Goal: Task Accomplishment & Management: Manage account settings

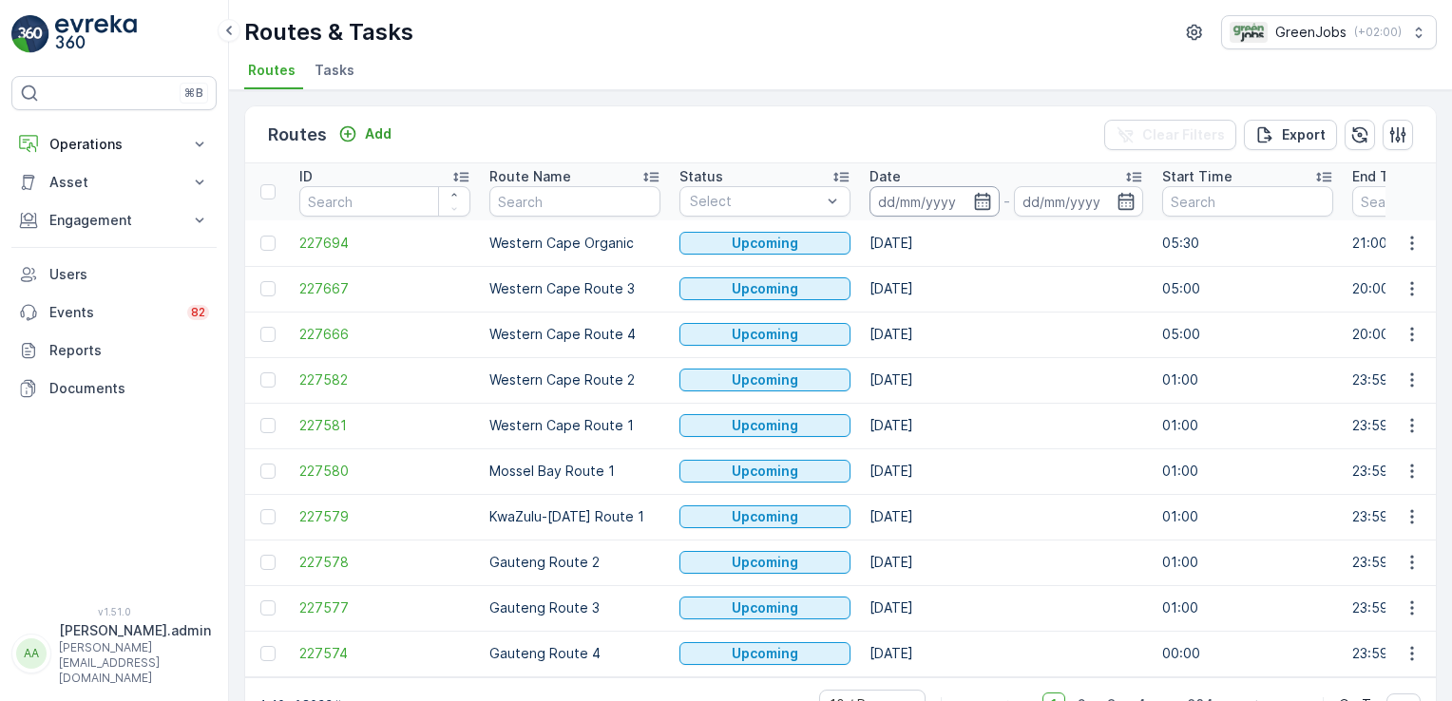
click at [920, 211] on input at bounding box center [934, 201] width 130 height 30
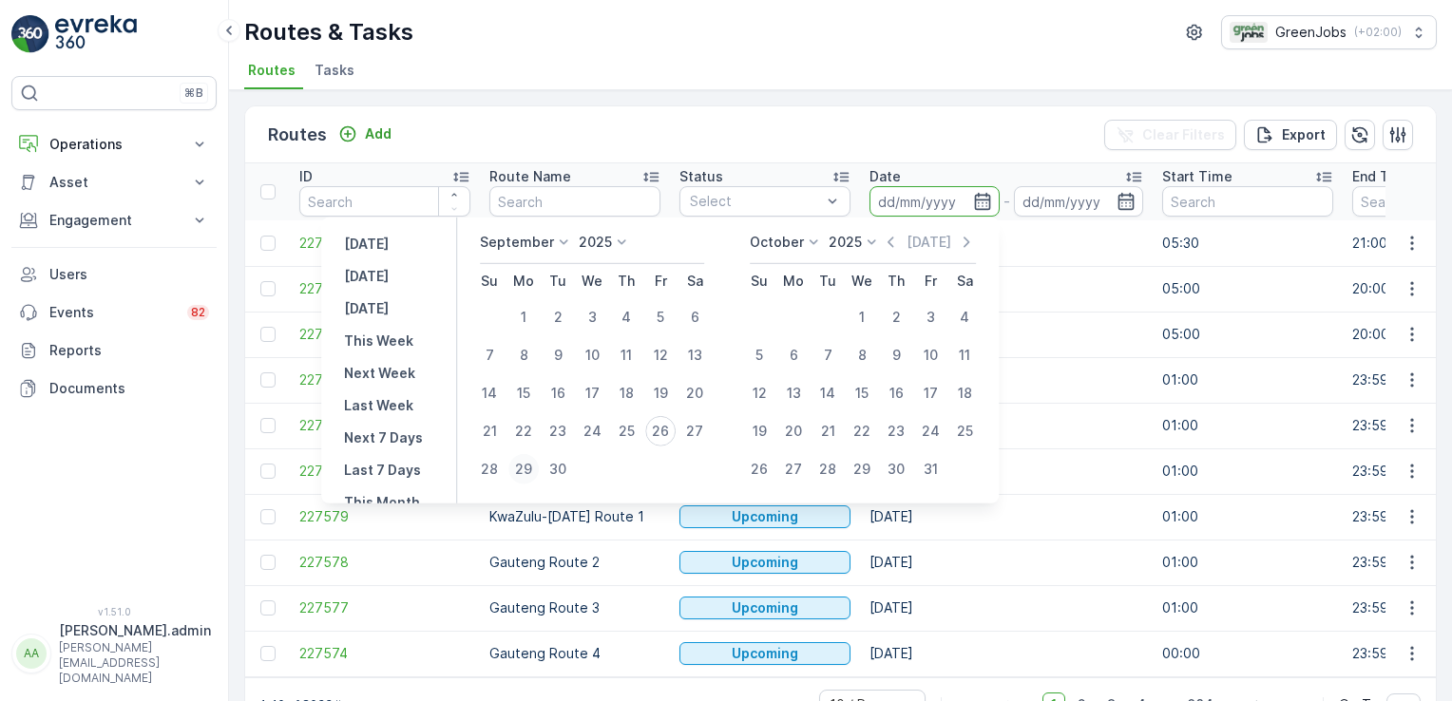
click at [523, 470] on div "29" at bounding box center [523, 469] width 30 height 30
type input "[DATE]"
click at [523, 470] on div "29" at bounding box center [523, 469] width 30 height 30
type input "[DATE]"
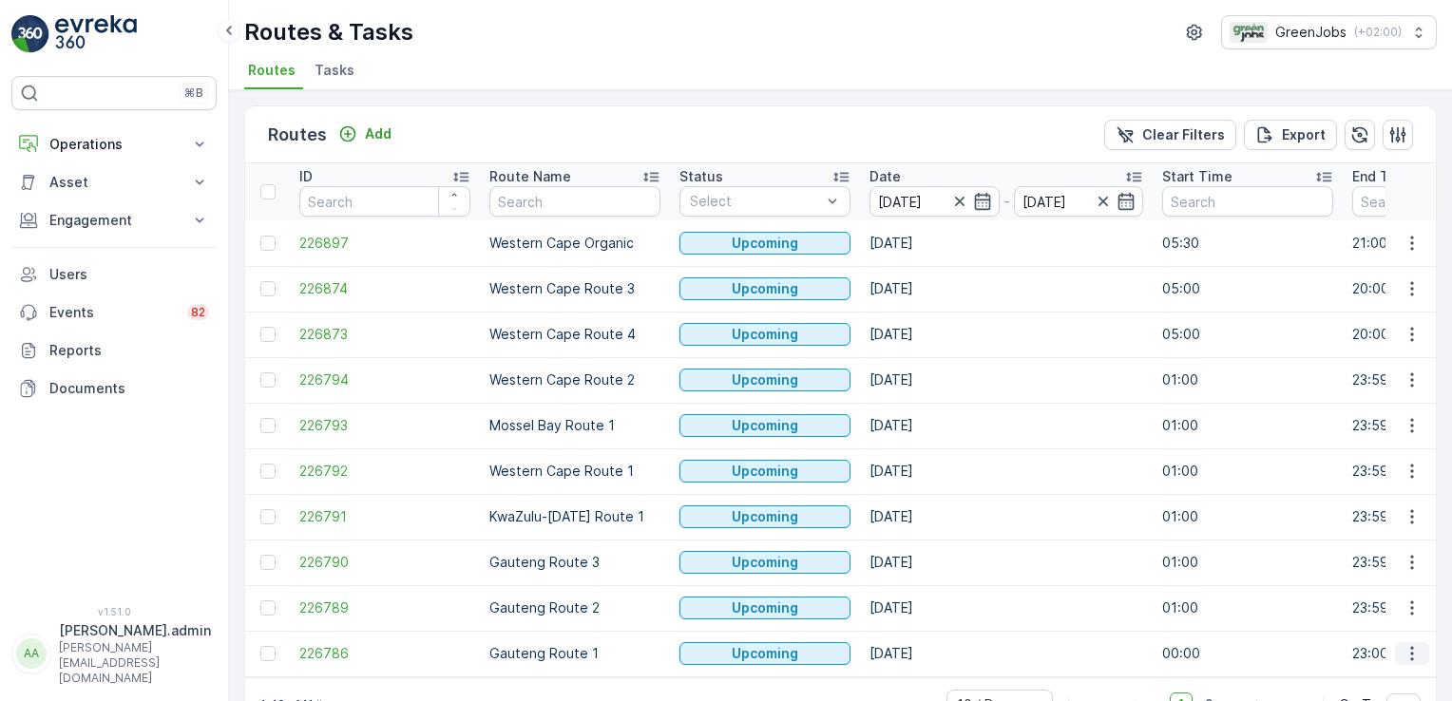
click at [1403, 652] on icon "button" at bounding box center [1411, 653] width 19 height 19
click at [1347, 510] on span "See More Details" at bounding box center [1367, 508] width 110 height 19
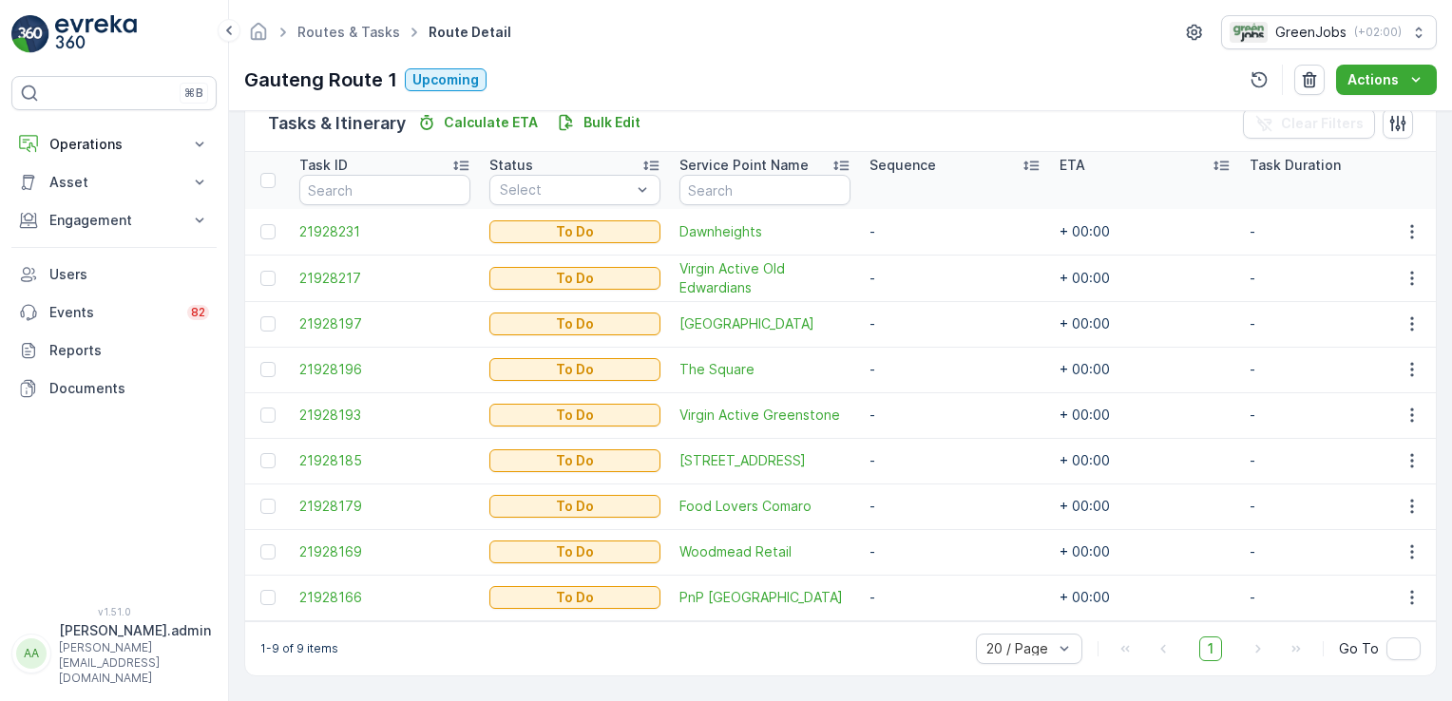
scroll to position [483, 0]
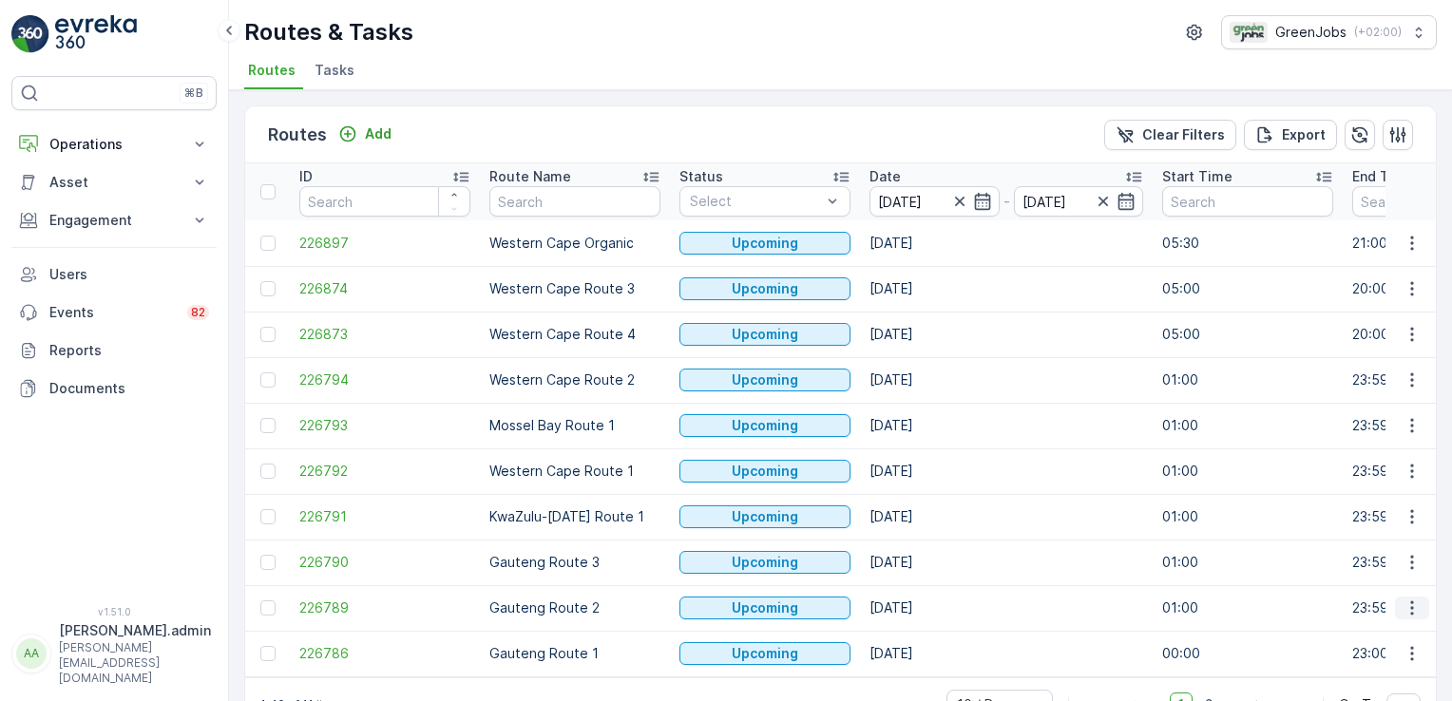
click at [1408, 604] on icon "button" at bounding box center [1411, 607] width 19 height 19
click at [1395, 462] on span "See More Details" at bounding box center [1367, 462] width 110 height 19
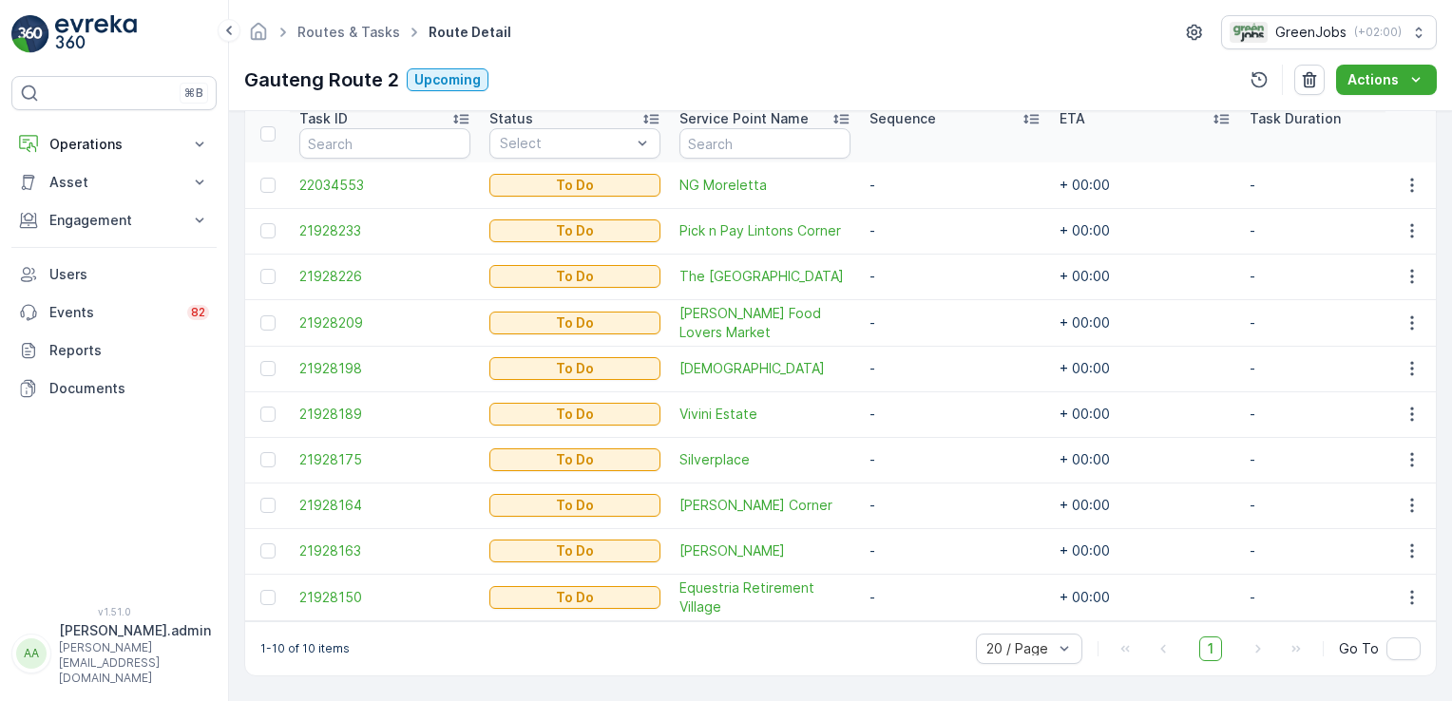
scroll to position [529, 0]
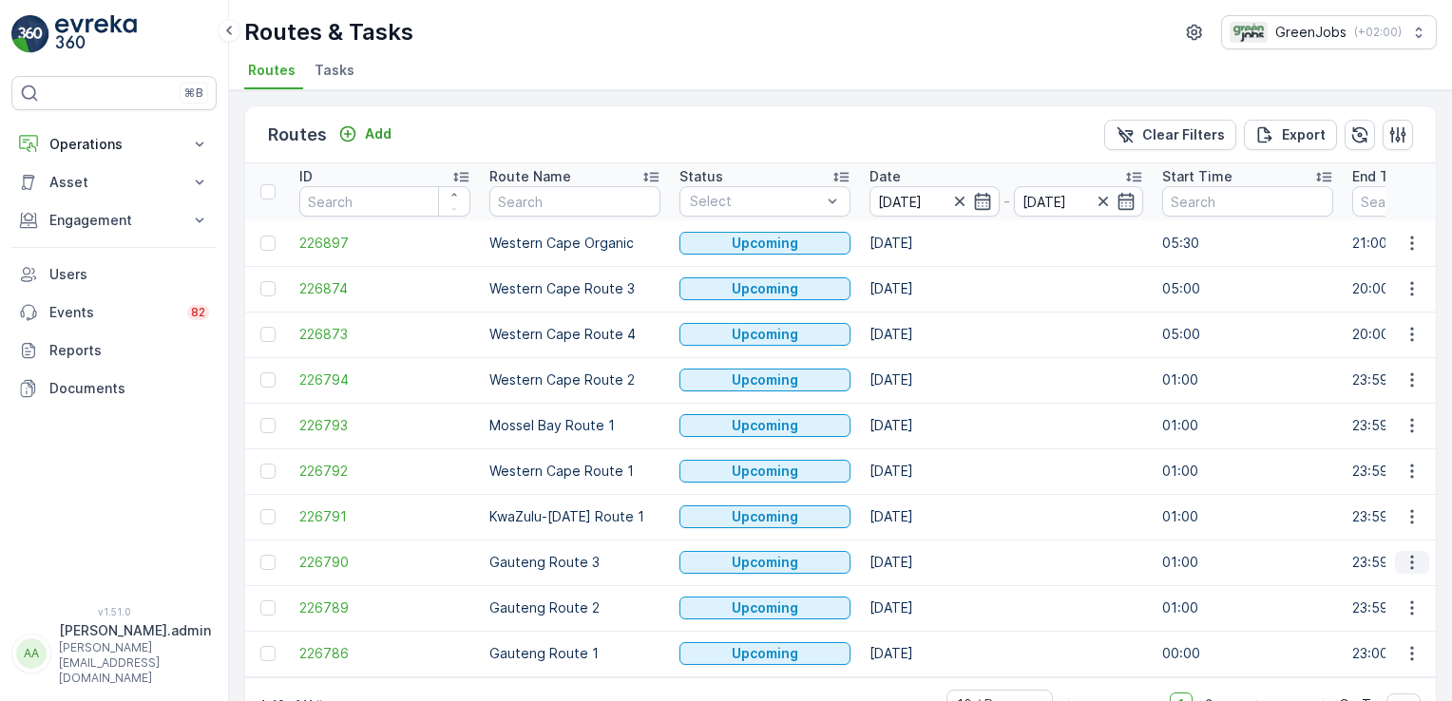
click at [1411, 560] on icon "button" at bounding box center [1411, 562] width 19 height 19
click at [1377, 414] on span "See More Details" at bounding box center [1367, 417] width 110 height 19
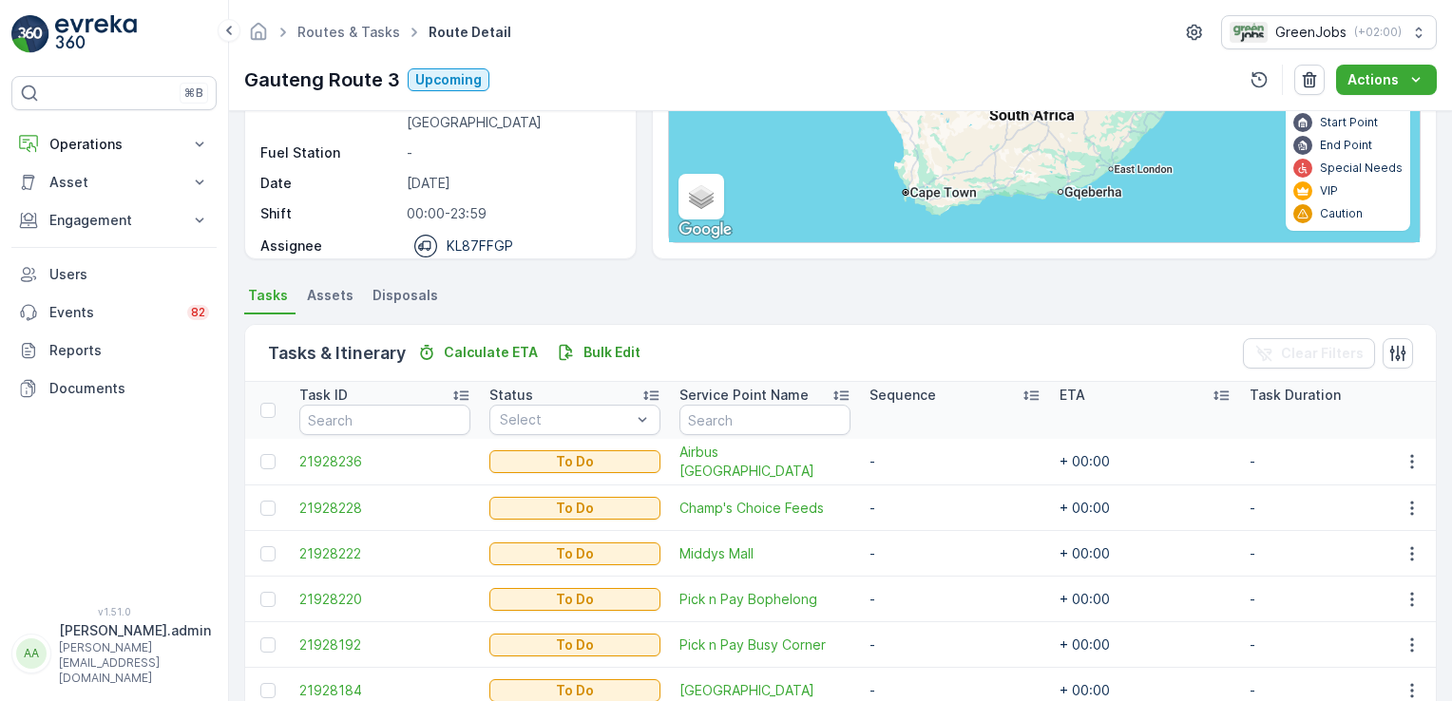
scroll to position [24, 0]
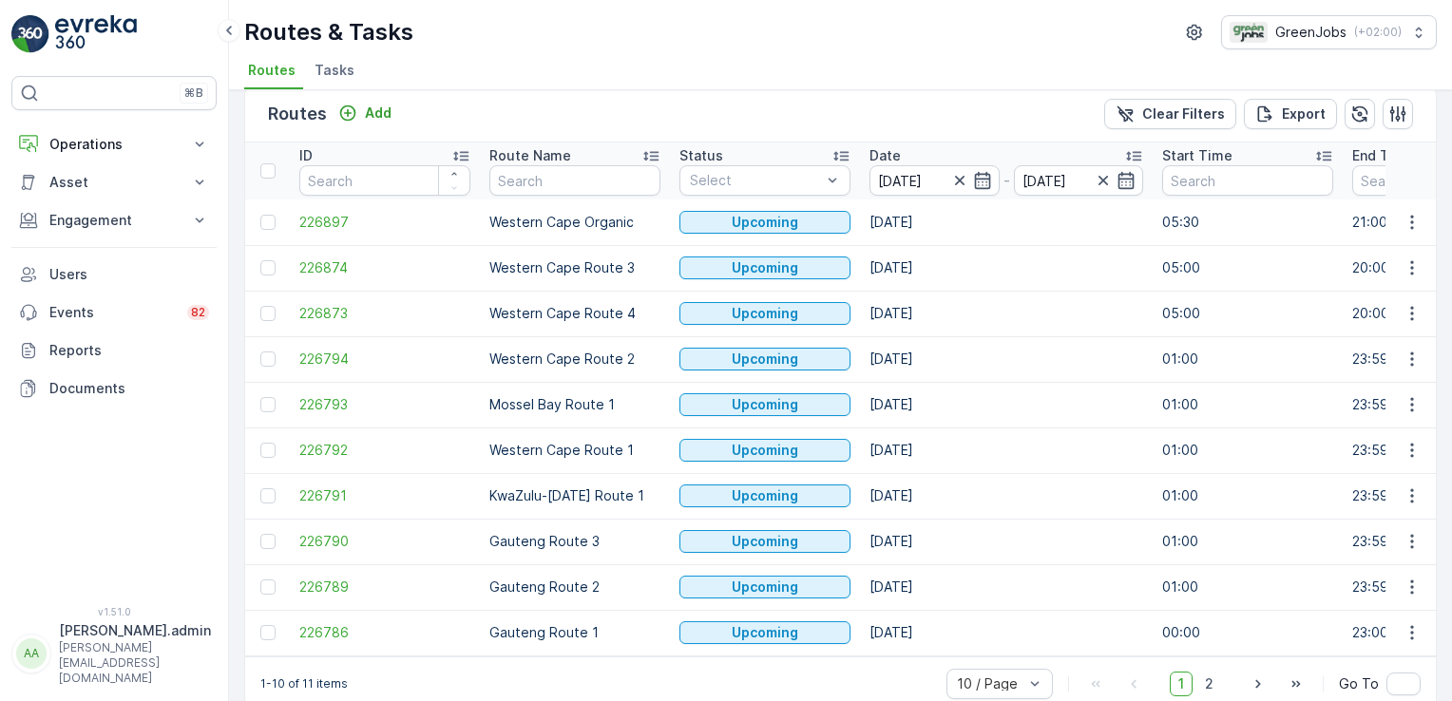
scroll to position [53, 0]
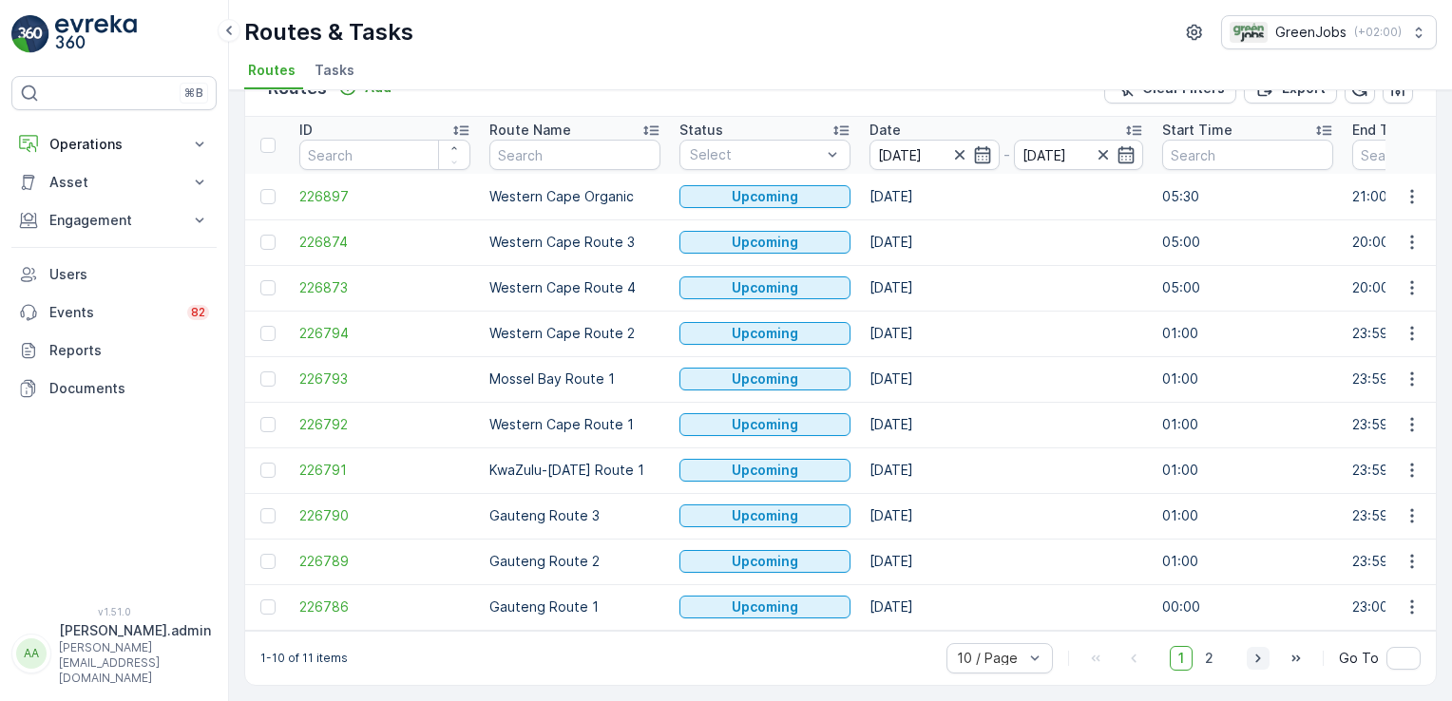
click at [1259, 655] on icon "button" at bounding box center [1257, 658] width 19 height 19
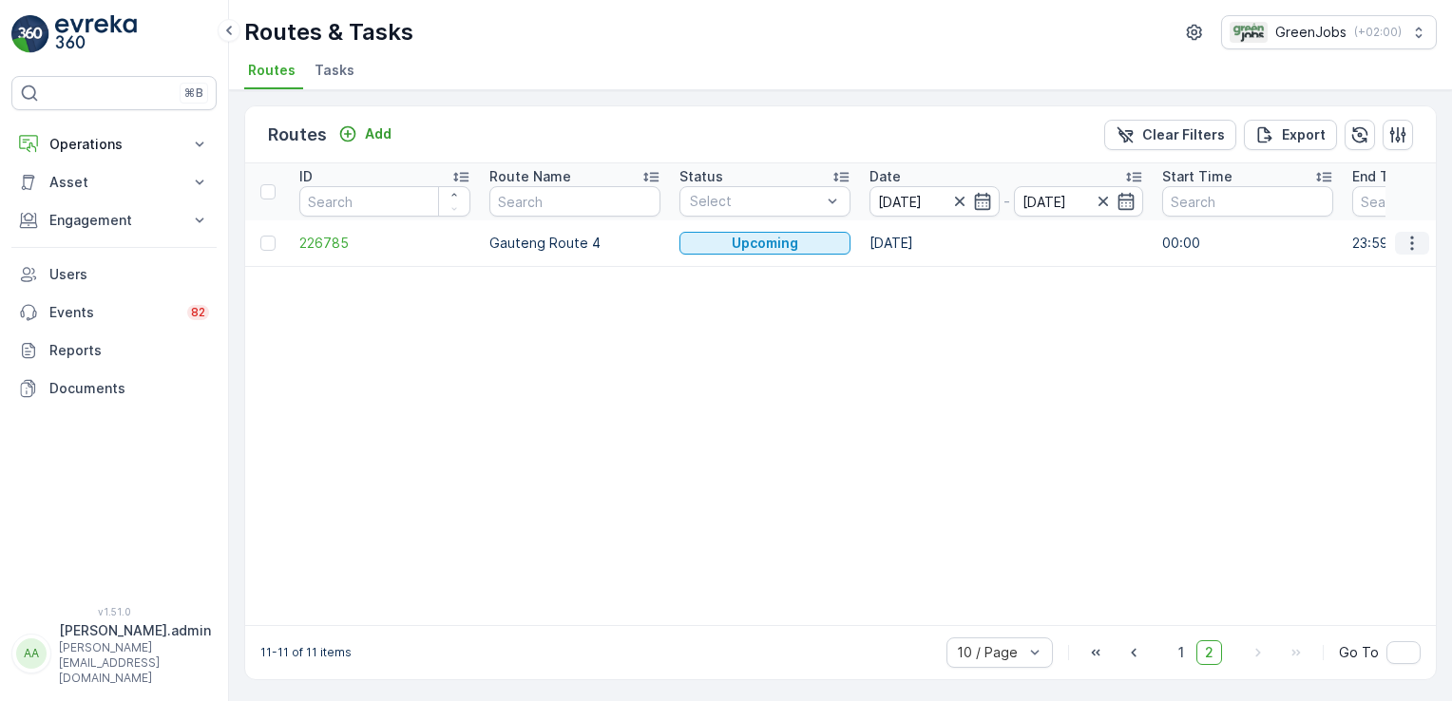
click at [1407, 239] on icon "button" at bounding box center [1411, 243] width 19 height 19
click at [1387, 270] on span "See More Details" at bounding box center [1367, 269] width 110 height 19
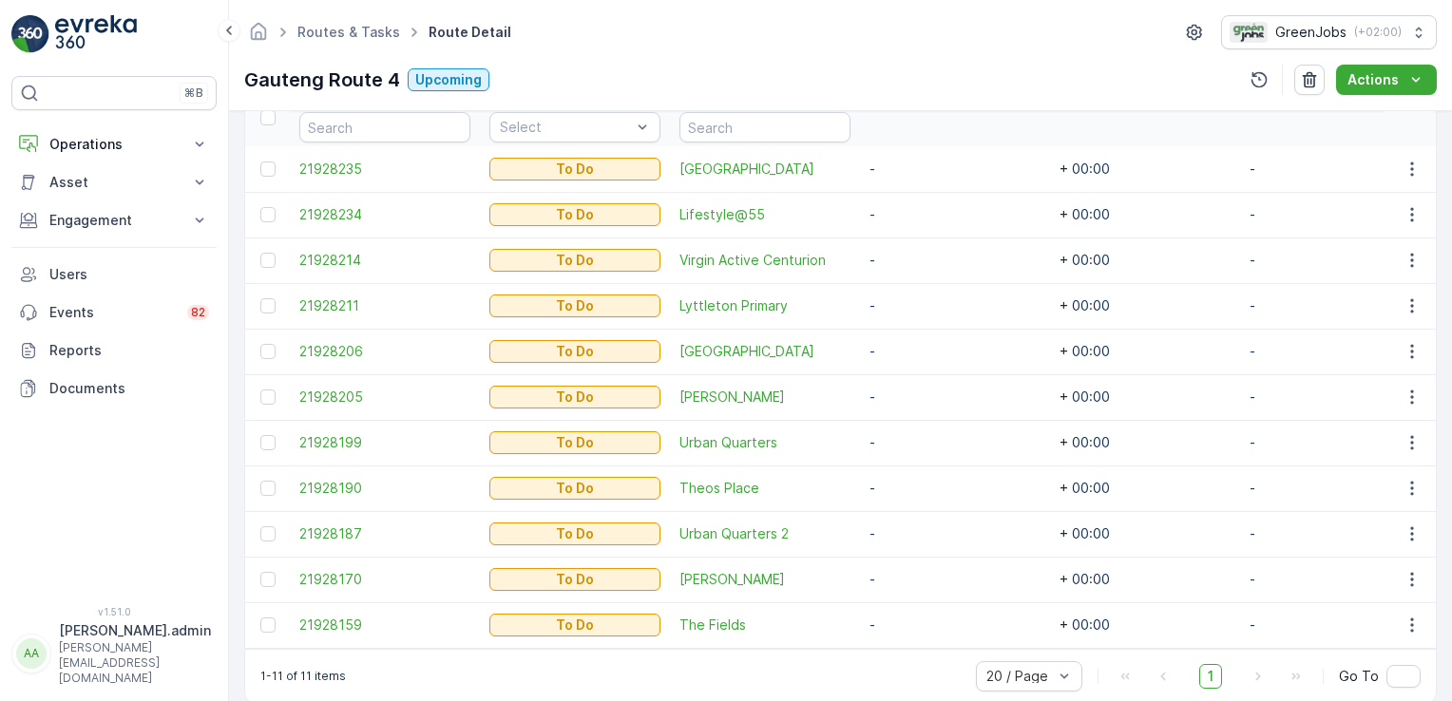
scroll to position [574, 0]
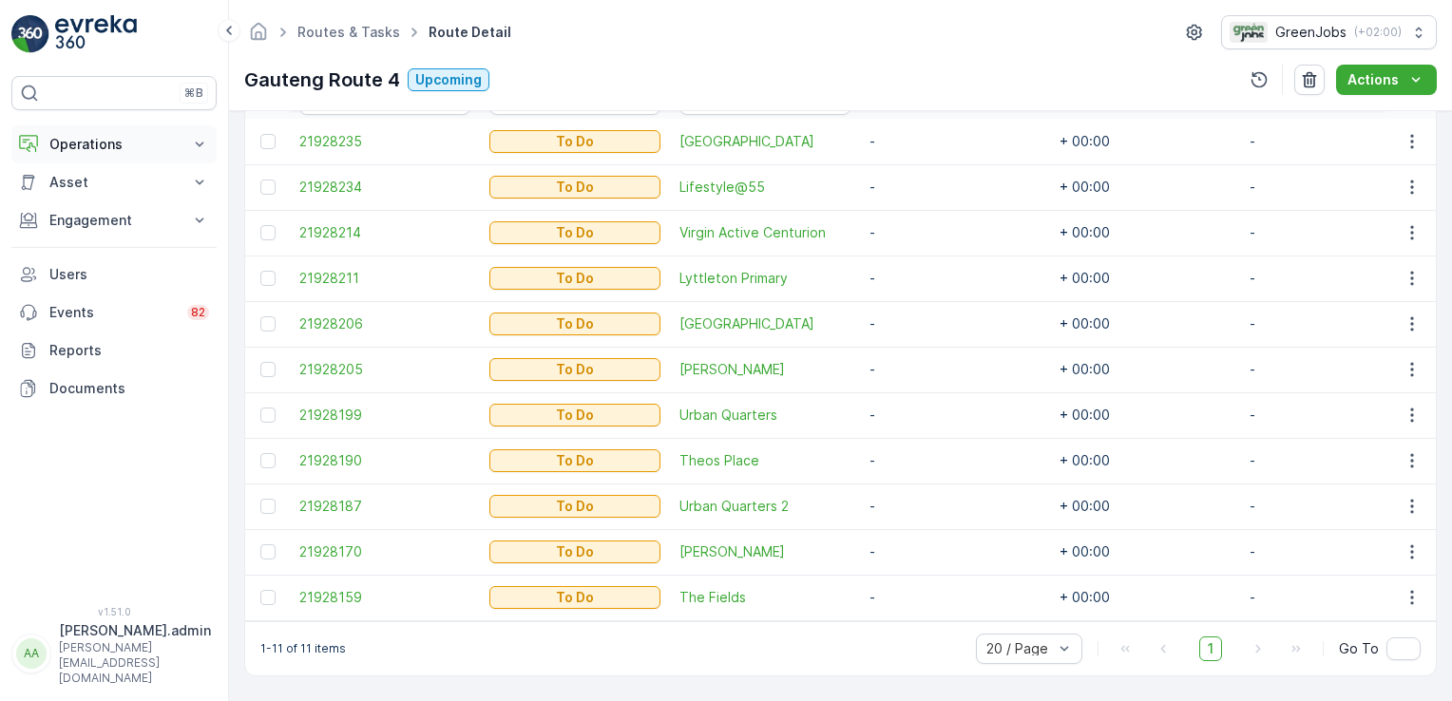
click at [194, 147] on icon at bounding box center [199, 144] width 19 height 19
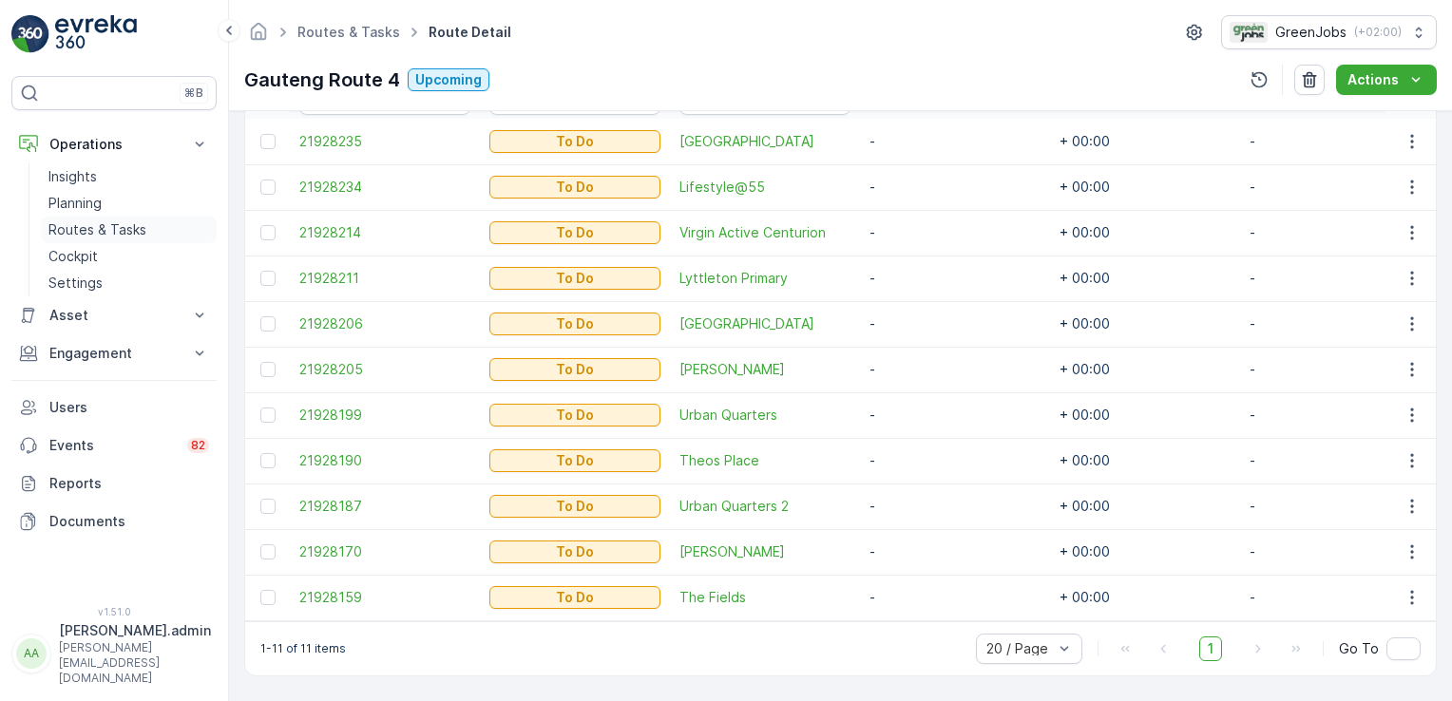
click at [106, 227] on p "Routes & Tasks" at bounding box center [97, 229] width 98 height 19
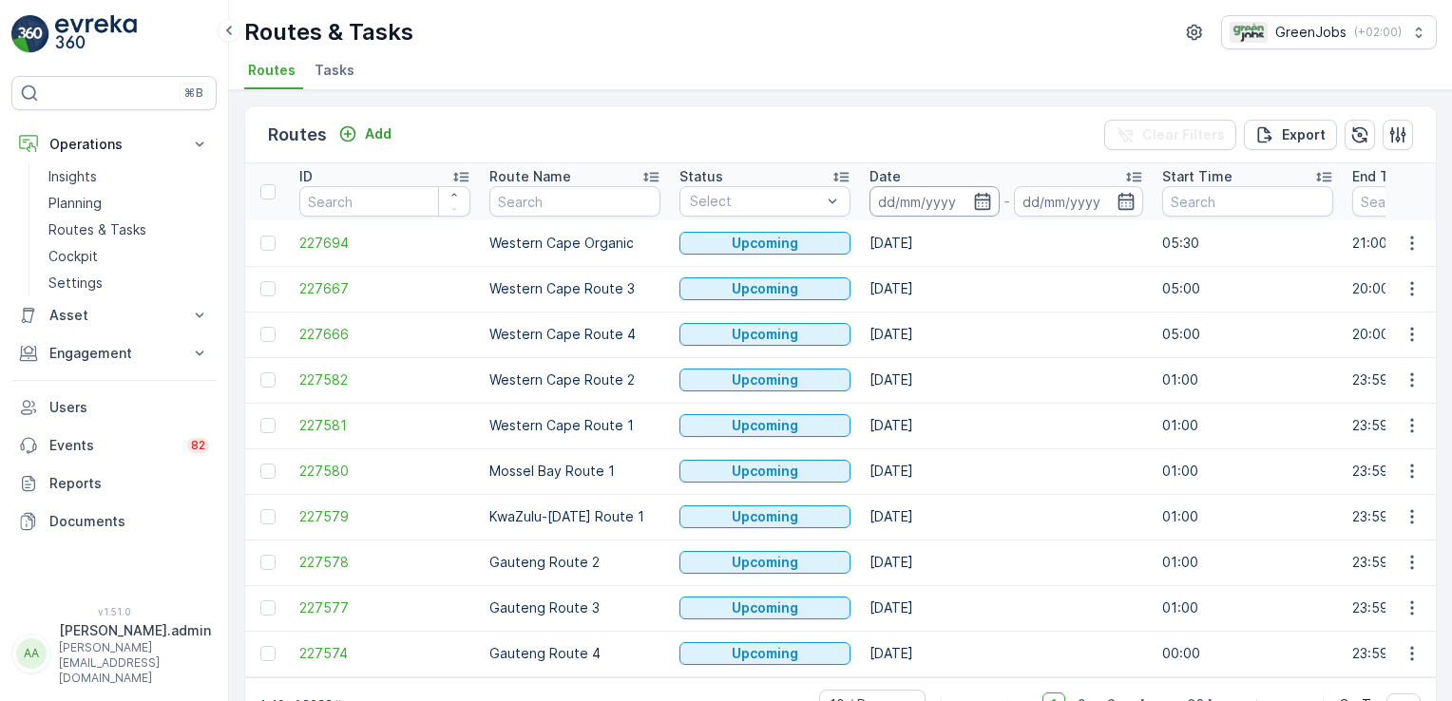
click at [897, 207] on input at bounding box center [934, 201] width 130 height 30
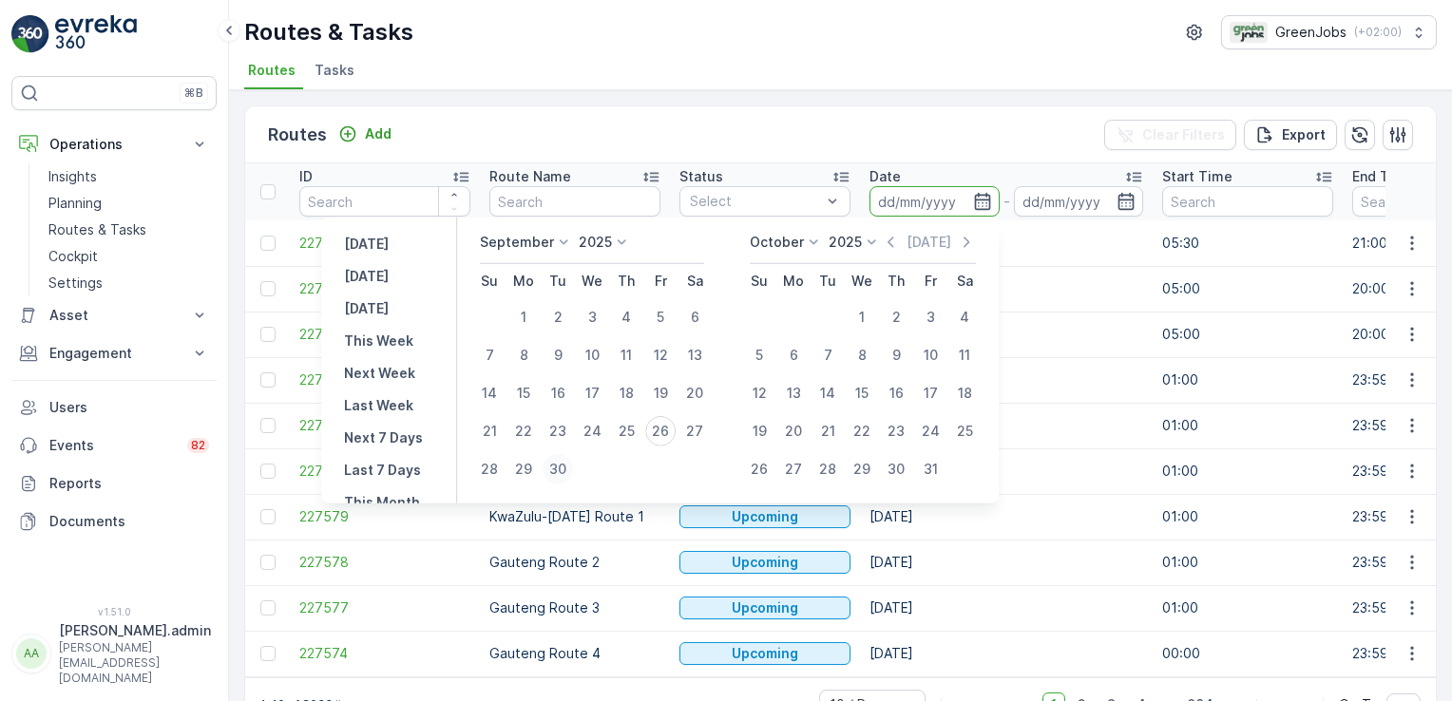
click at [559, 461] on div "30" at bounding box center [557, 469] width 30 height 30
type input "[DATE]"
click at [559, 468] on div "30" at bounding box center [557, 469] width 30 height 30
type input "[DATE]"
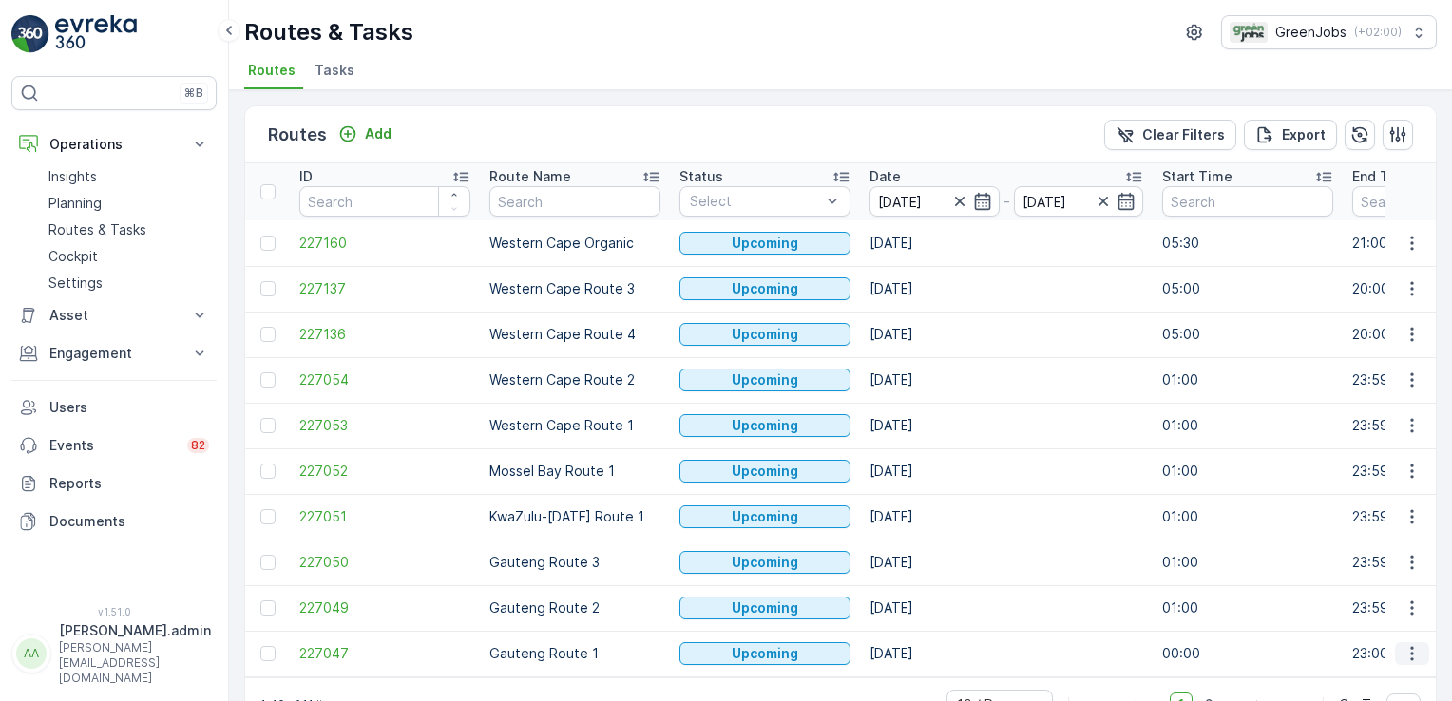
click at [1407, 655] on icon "button" at bounding box center [1411, 653] width 19 height 19
click at [1391, 500] on span "See More Details" at bounding box center [1367, 508] width 110 height 19
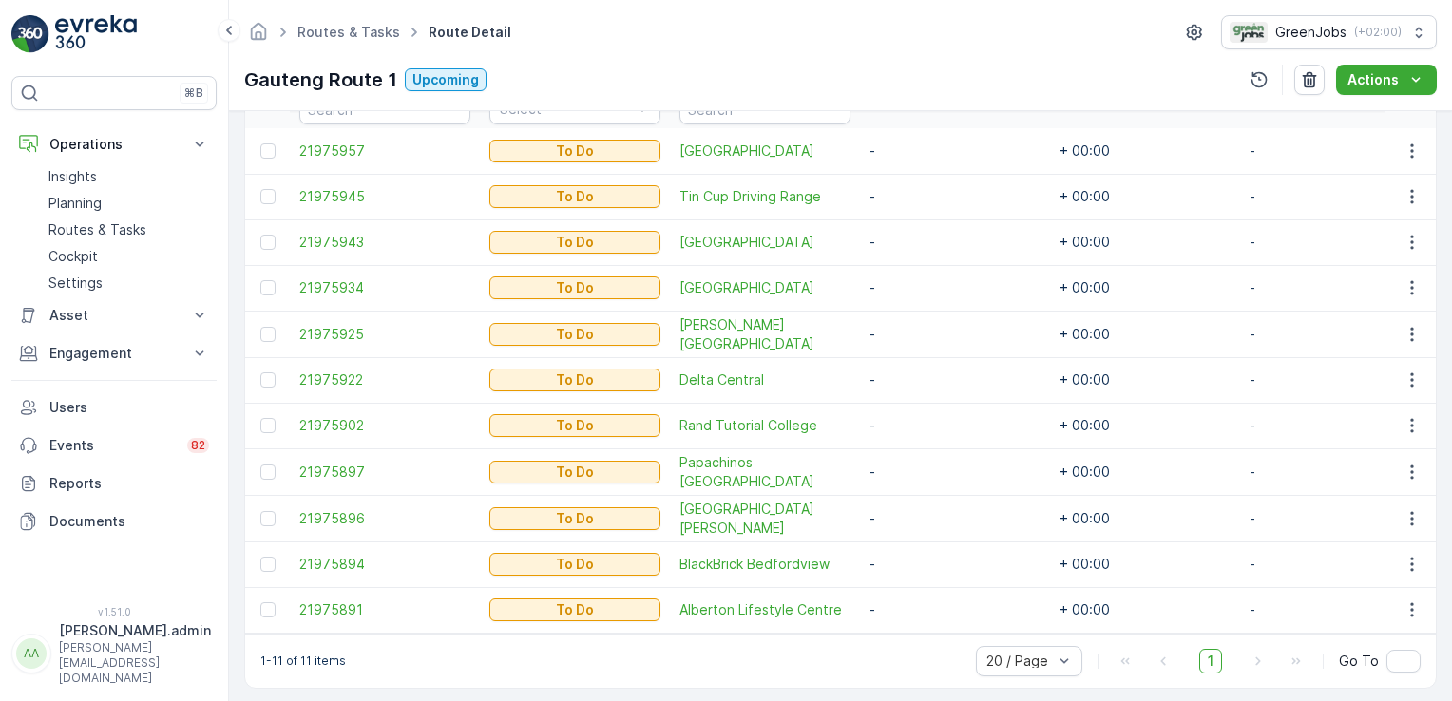
scroll to position [574, 0]
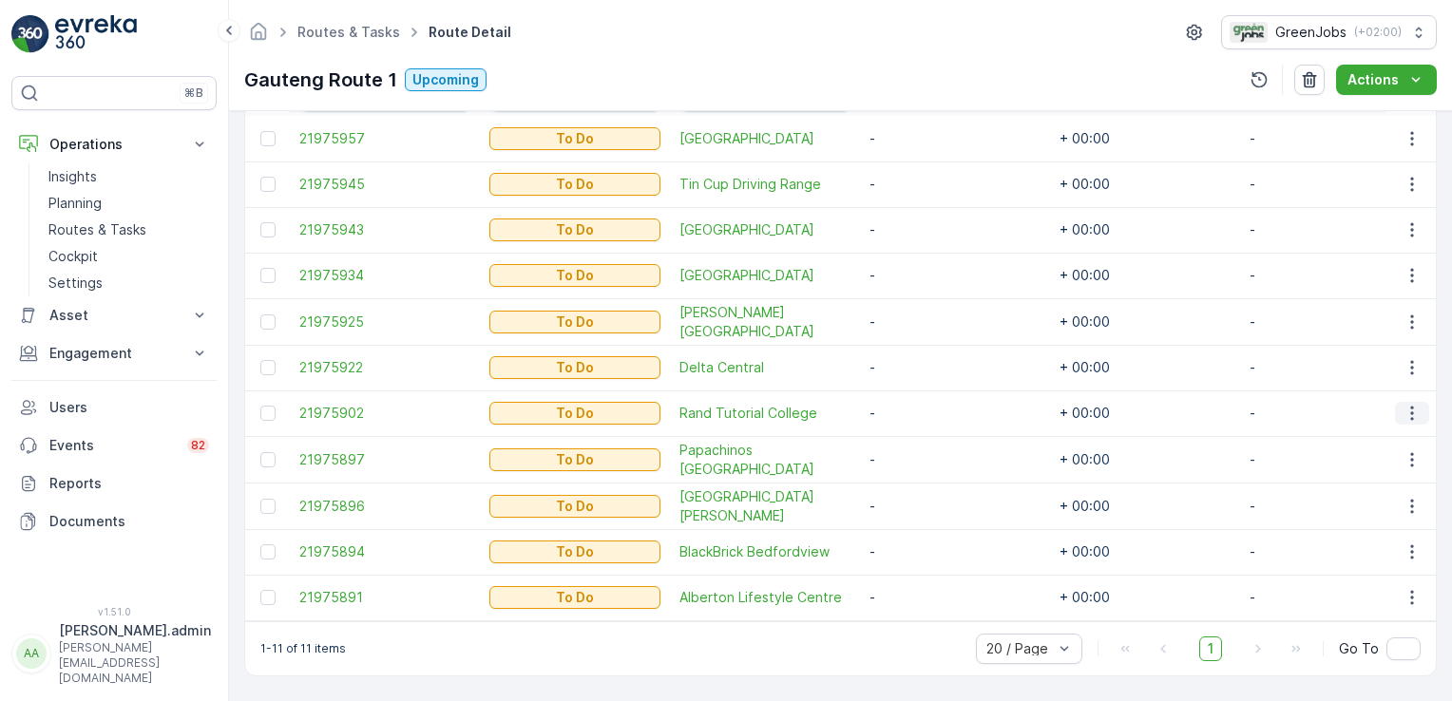
click at [1410, 407] on icon "button" at bounding box center [1411, 414] width 3 height 14
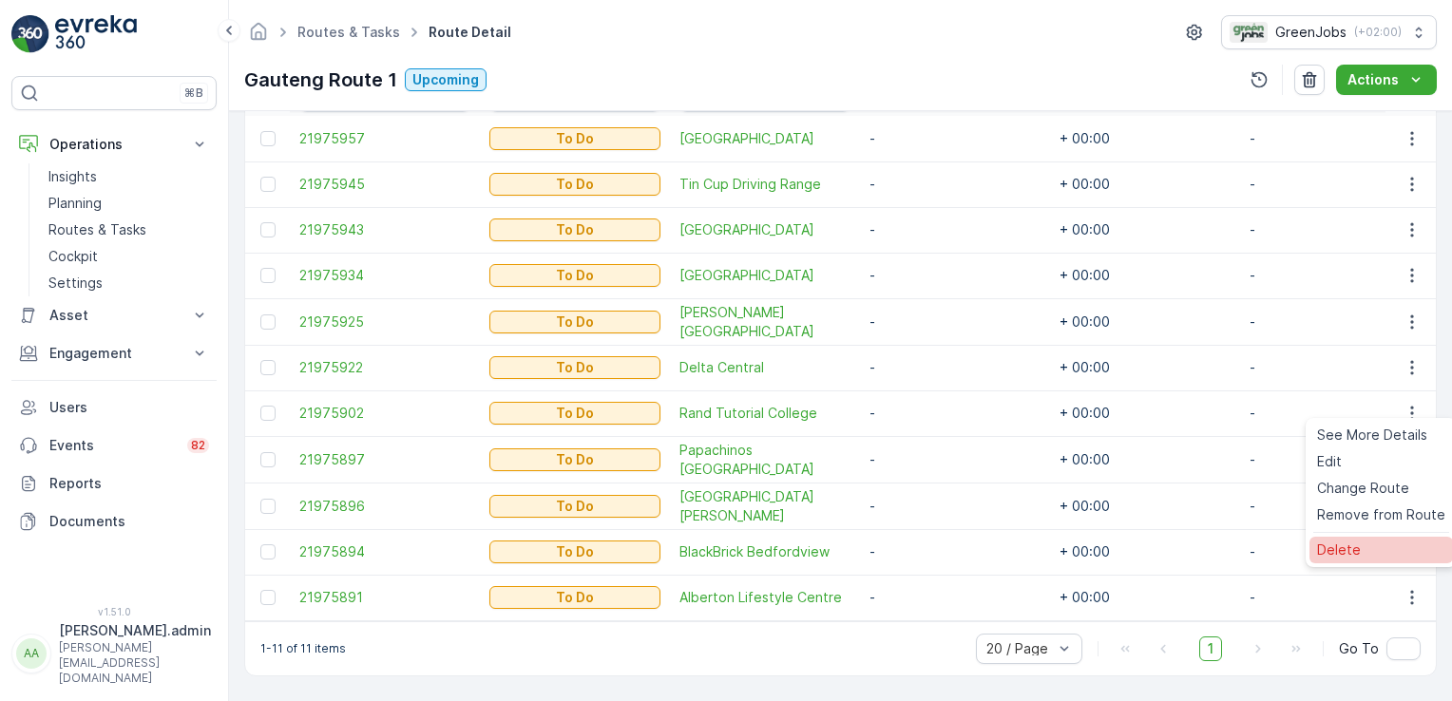
click at [1344, 554] on span "Delete" at bounding box center [1339, 550] width 44 height 19
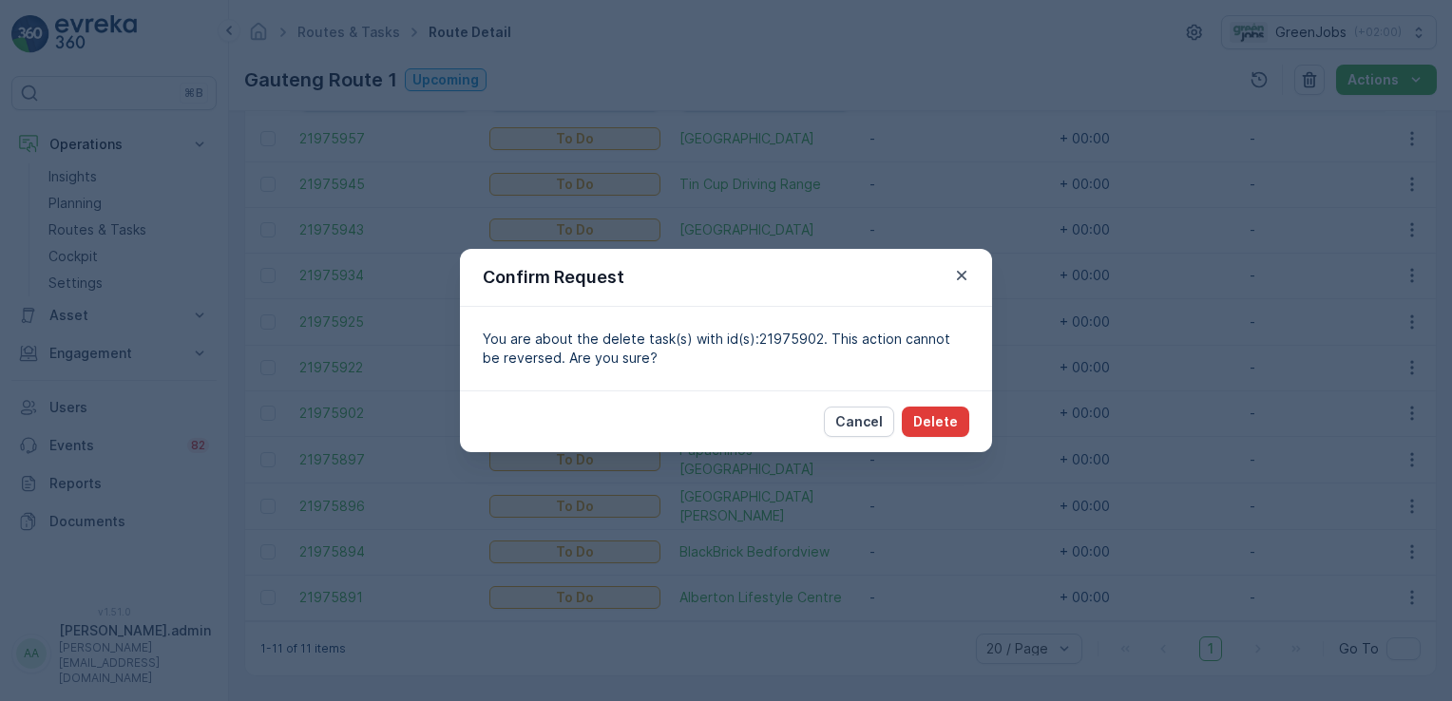
click at [939, 420] on p "Delete" at bounding box center [935, 421] width 45 height 19
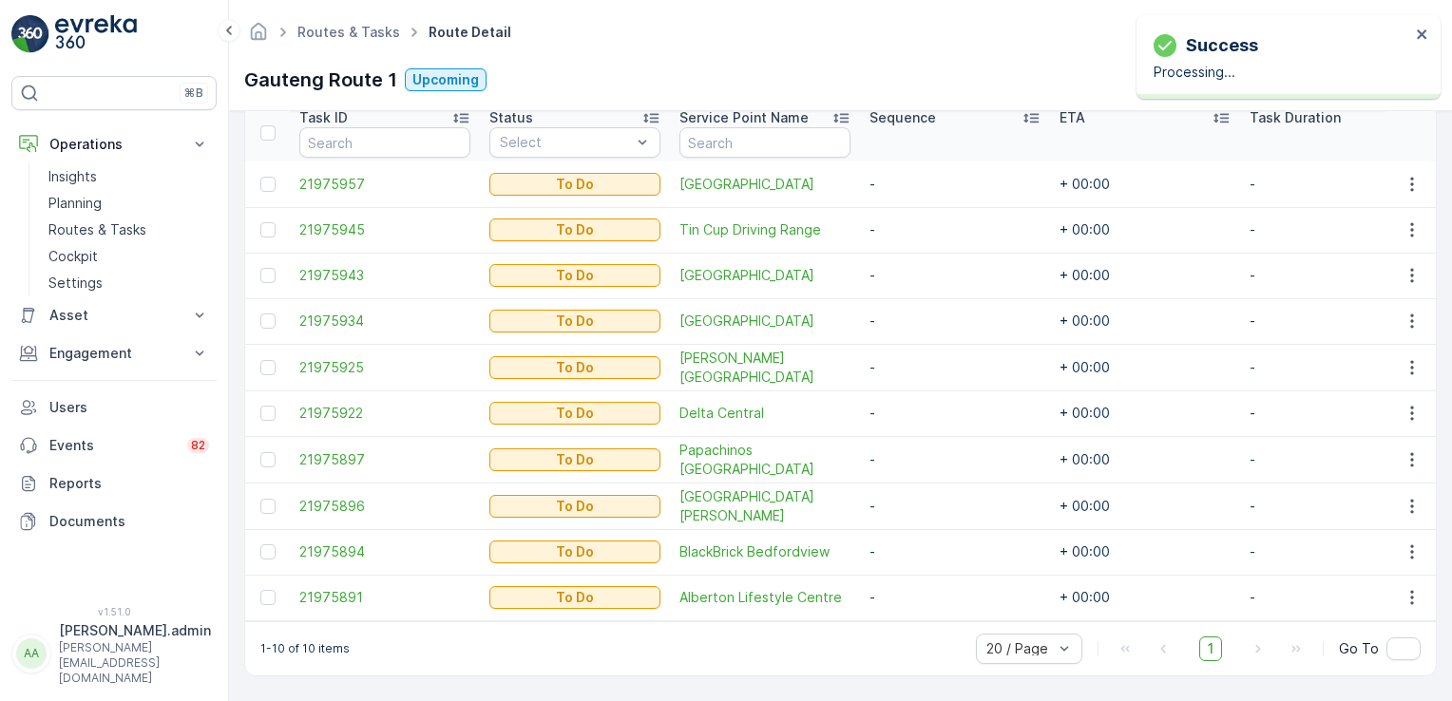
scroll to position [528, 0]
click at [111, 226] on p "Routes & Tasks" at bounding box center [97, 229] width 98 height 19
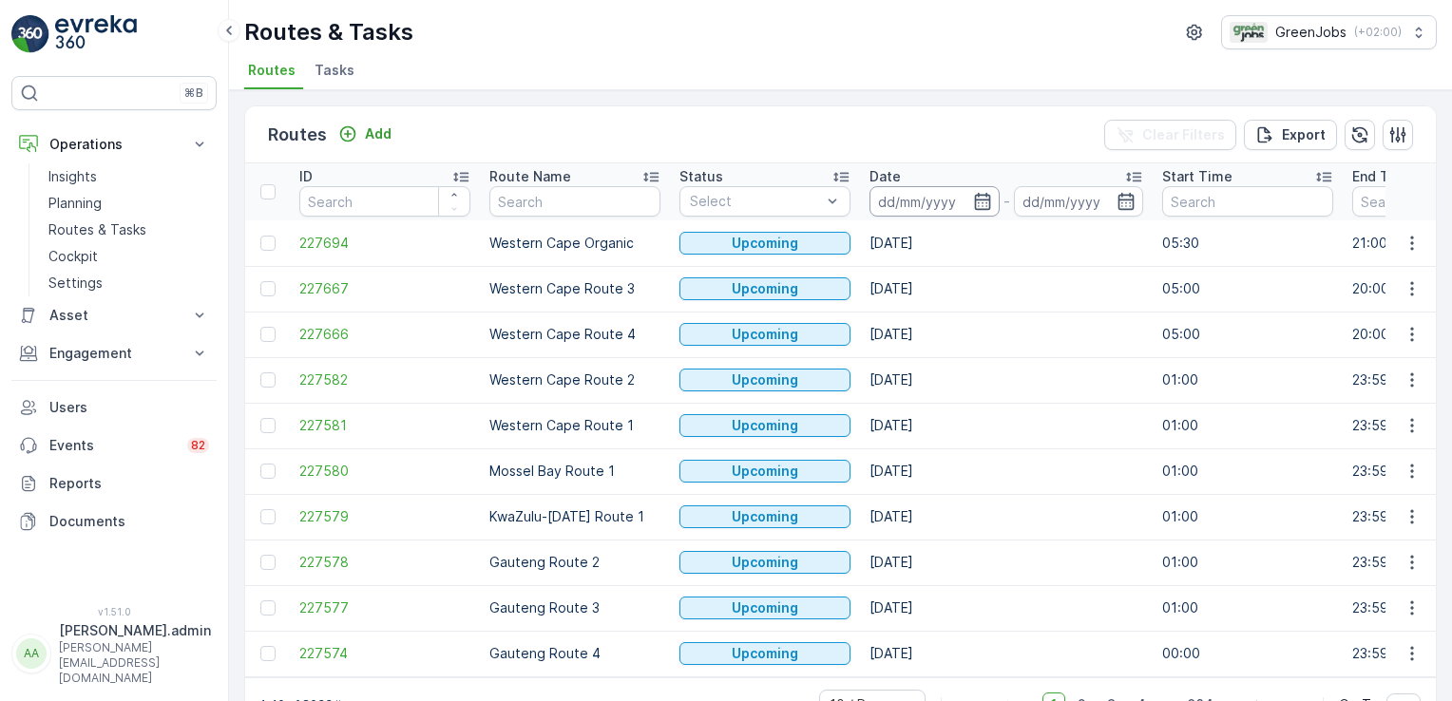
click at [910, 190] on input at bounding box center [934, 201] width 130 height 30
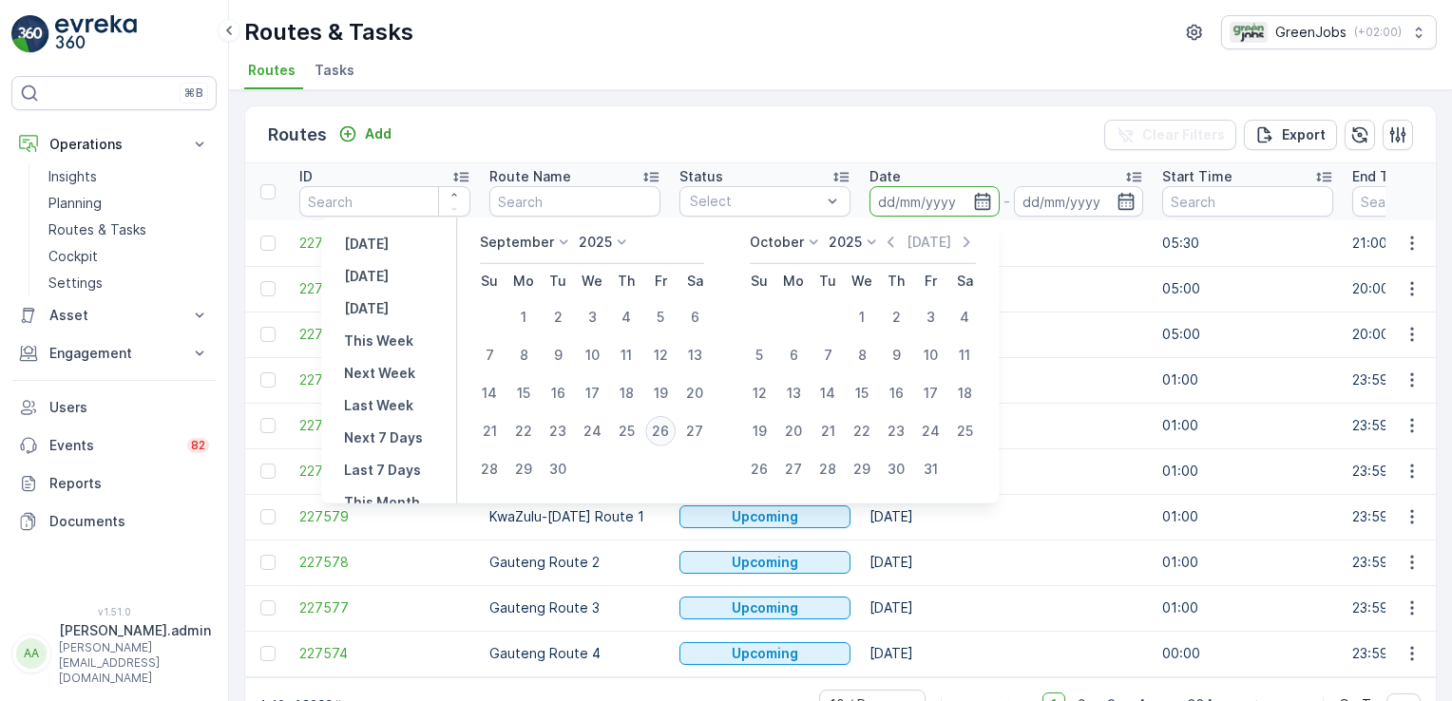
click at [657, 434] on div "26" at bounding box center [660, 431] width 30 height 30
type input "[DATE]"
click at [657, 434] on div "26" at bounding box center [660, 431] width 30 height 30
type input "[DATE]"
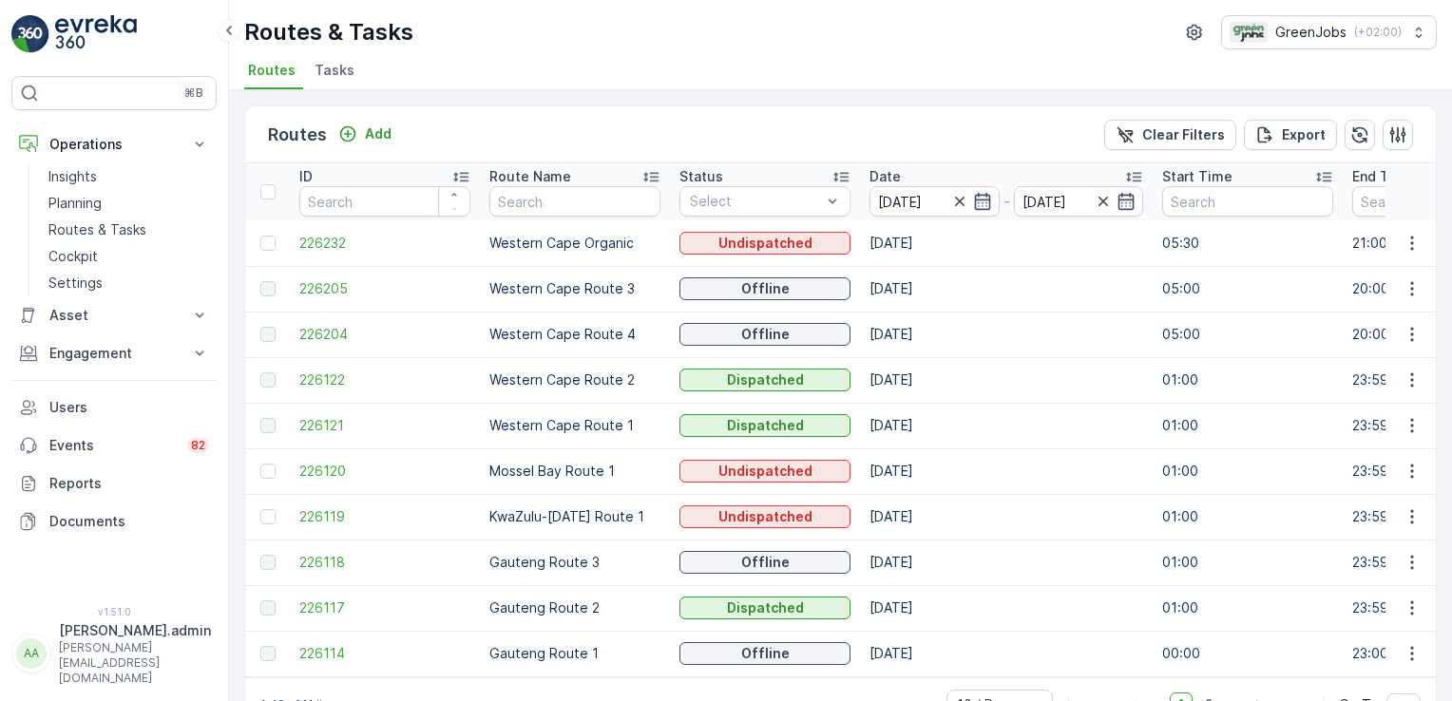
scroll to position [53, 0]
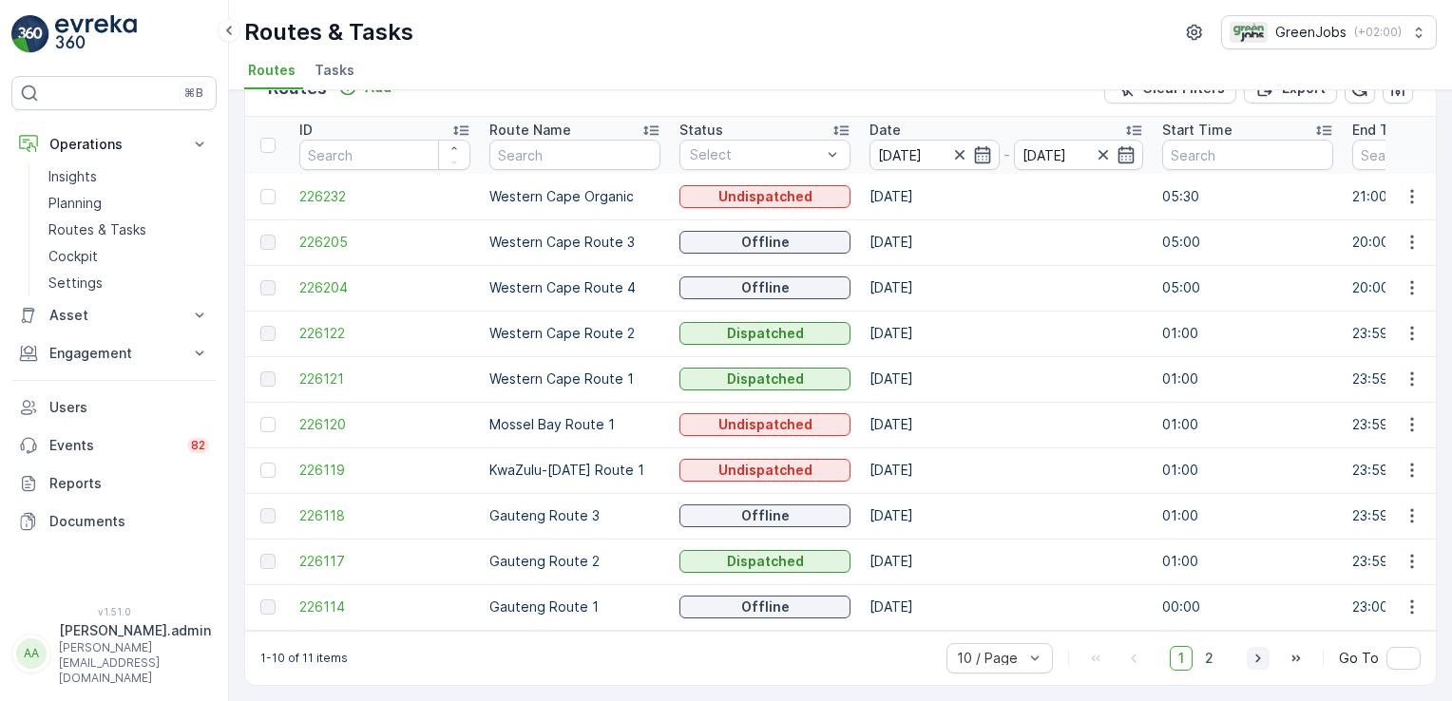
click at [1256, 658] on icon "button" at bounding box center [1257, 658] width 19 height 19
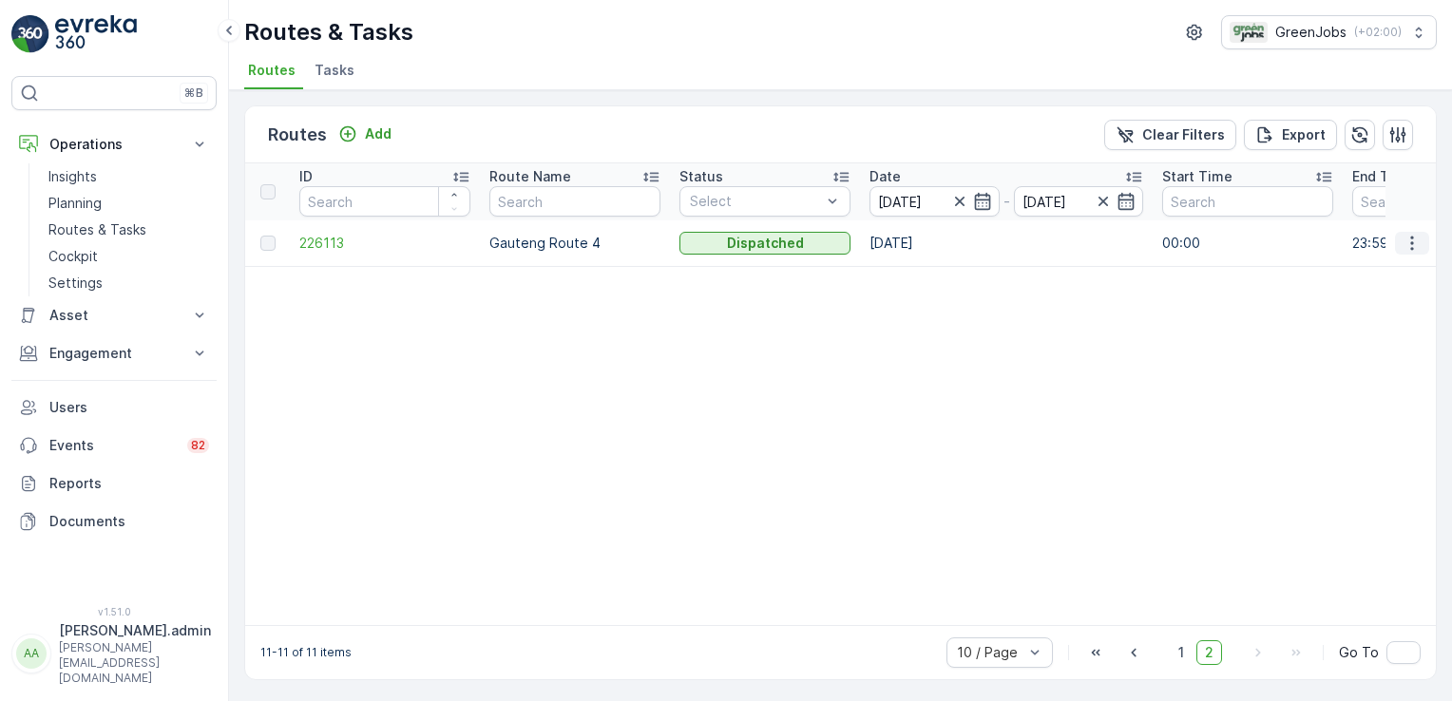
click at [1406, 244] on icon "button" at bounding box center [1411, 243] width 19 height 19
click at [102, 226] on p "Routes & Tasks" at bounding box center [97, 229] width 98 height 19
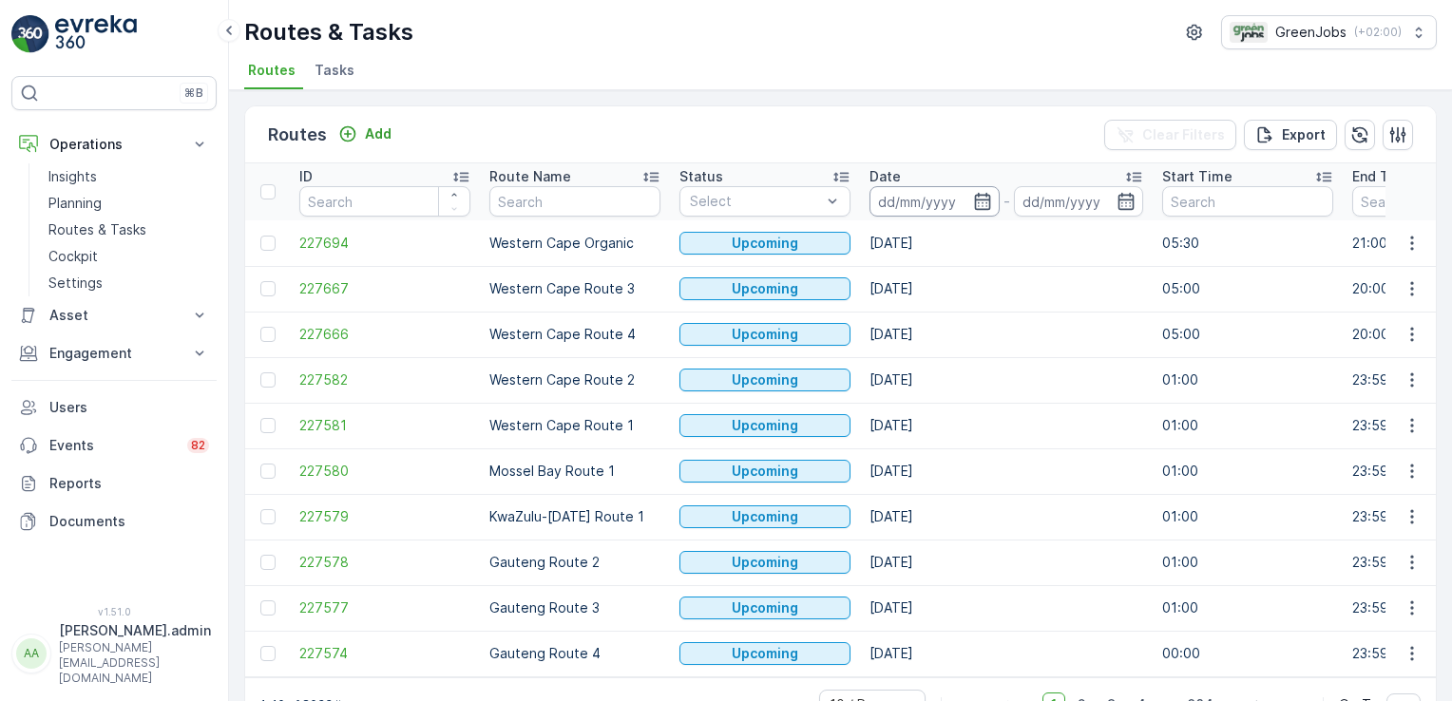
click at [912, 199] on input at bounding box center [934, 201] width 130 height 30
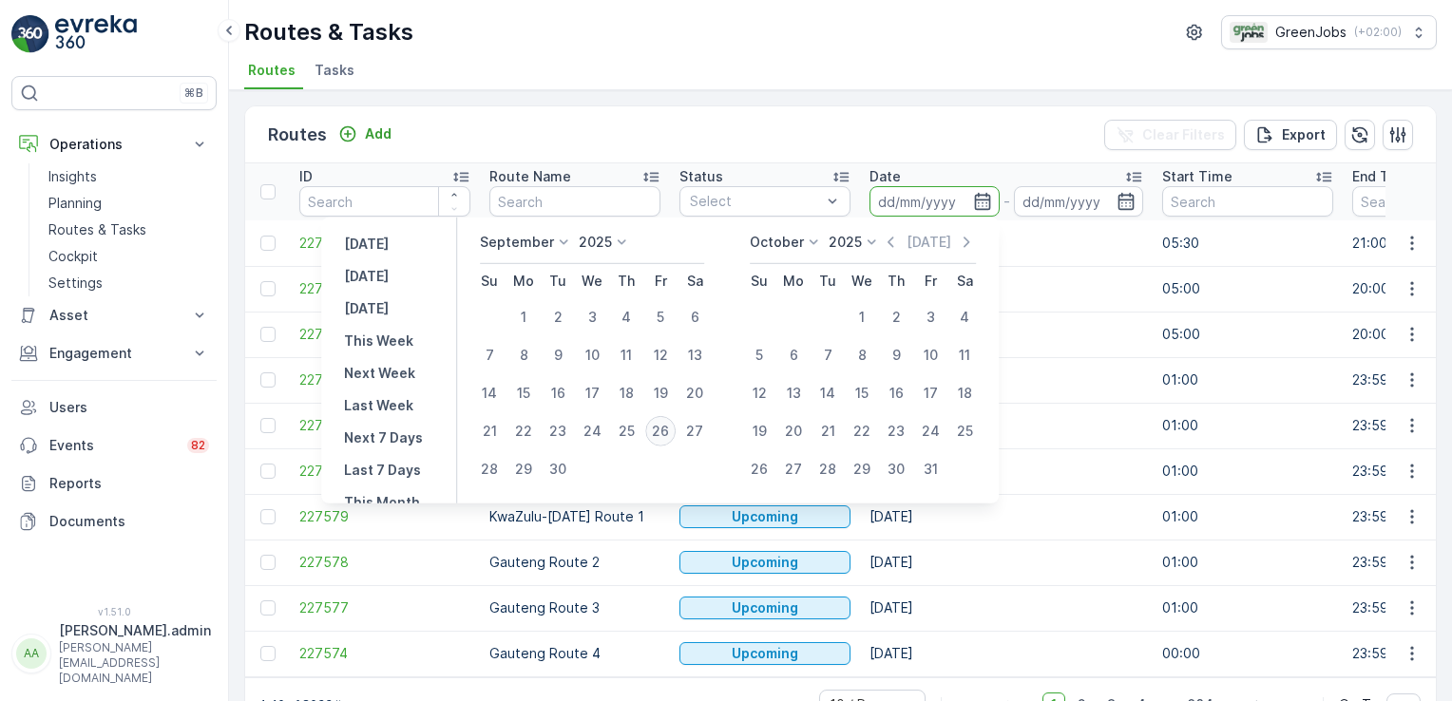
click at [667, 425] on div "26" at bounding box center [660, 431] width 30 height 30
type input "[DATE]"
click at [669, 425] on div "26" at bounding box center [660, 431] width 30 height 30
type input "[DATE]"
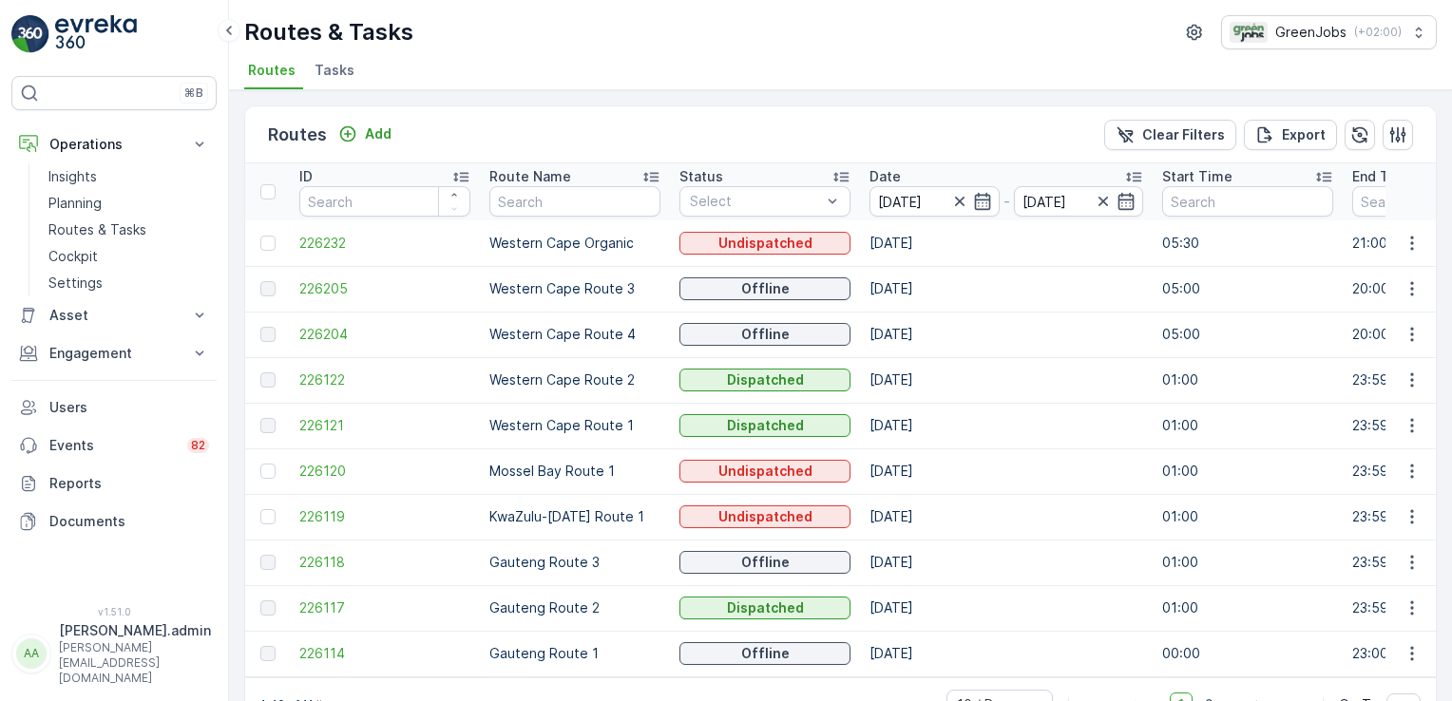
scroll to position [53, 0]
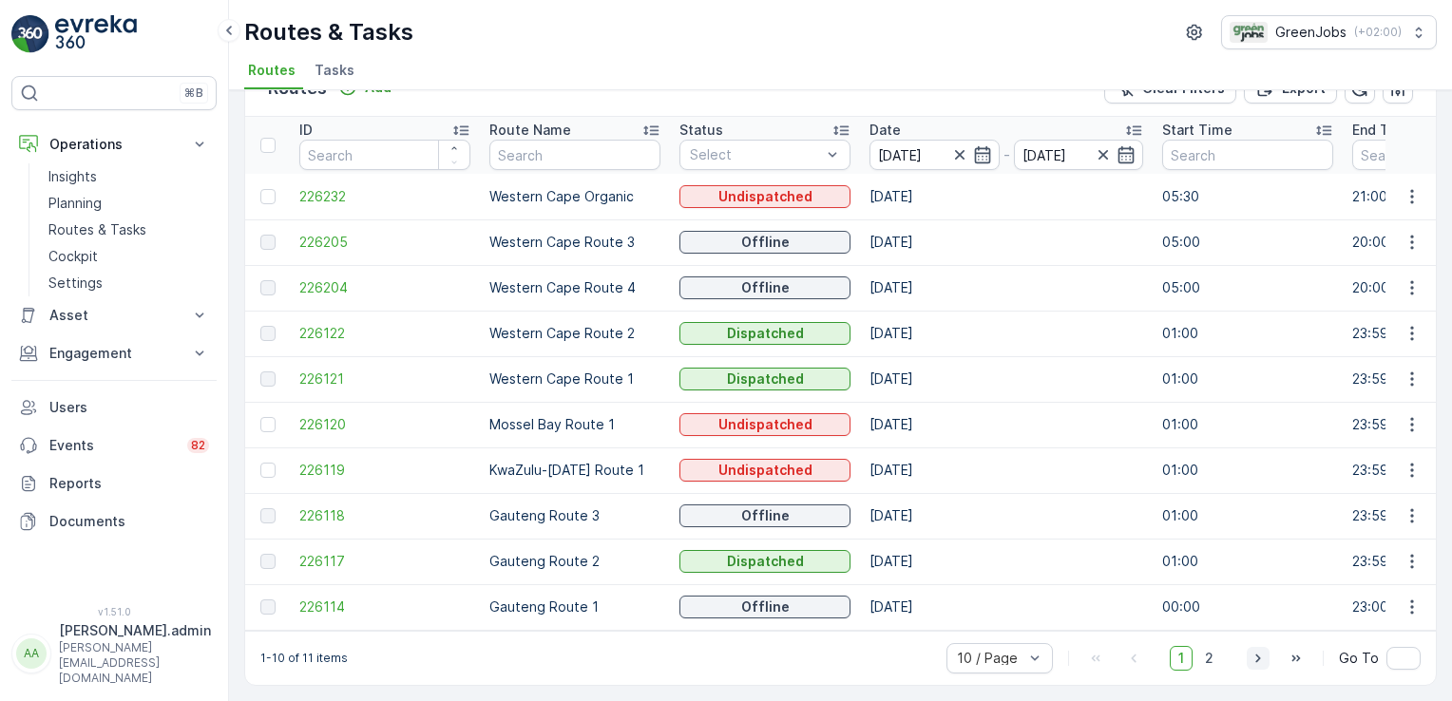
click at [1252, 659] on icon "button" at bounding box center [1257, 658] width 19 height 19
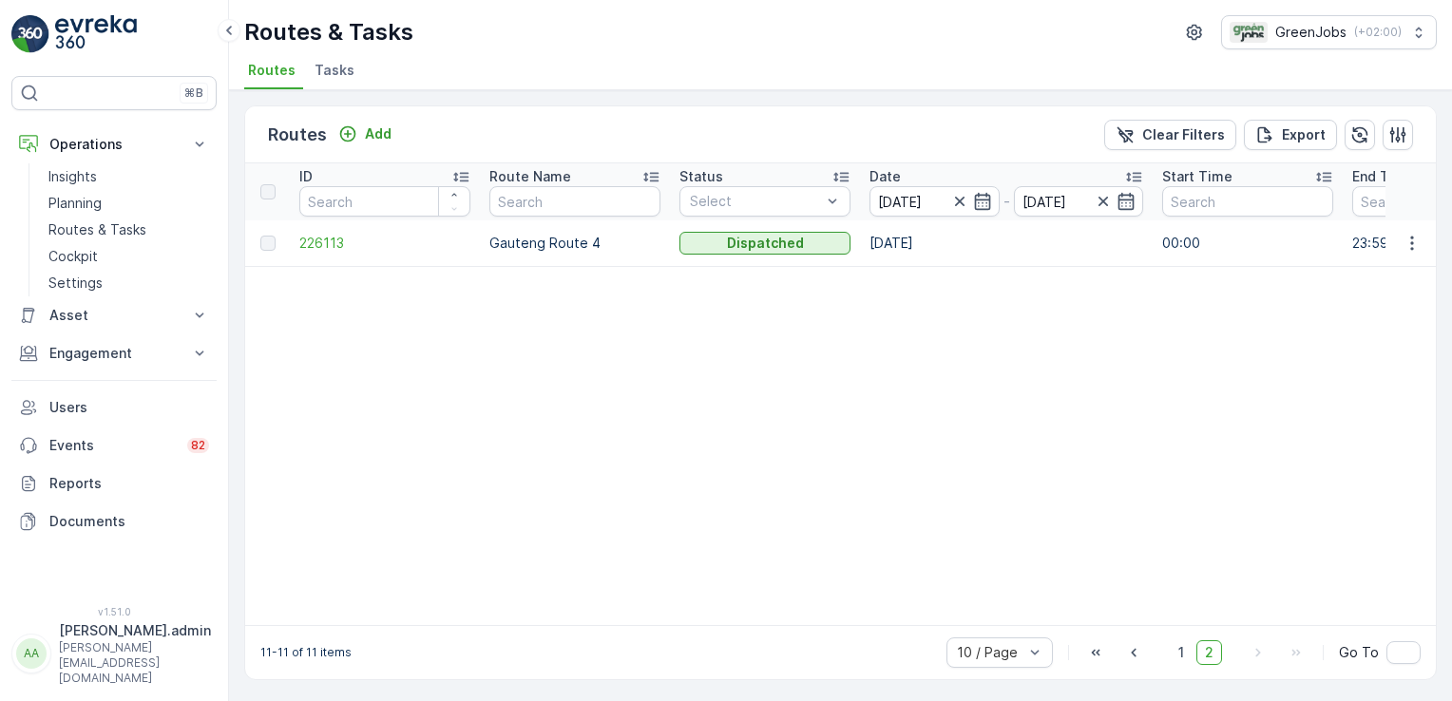
scroll to position [1, 0]
click at [1404, 245] on icon "button" at bounding box center [1411, 243] width 19 height 19
click at [1351, 266] on span "See More Details" at bounding box center [1367, 268] width 110 height 19
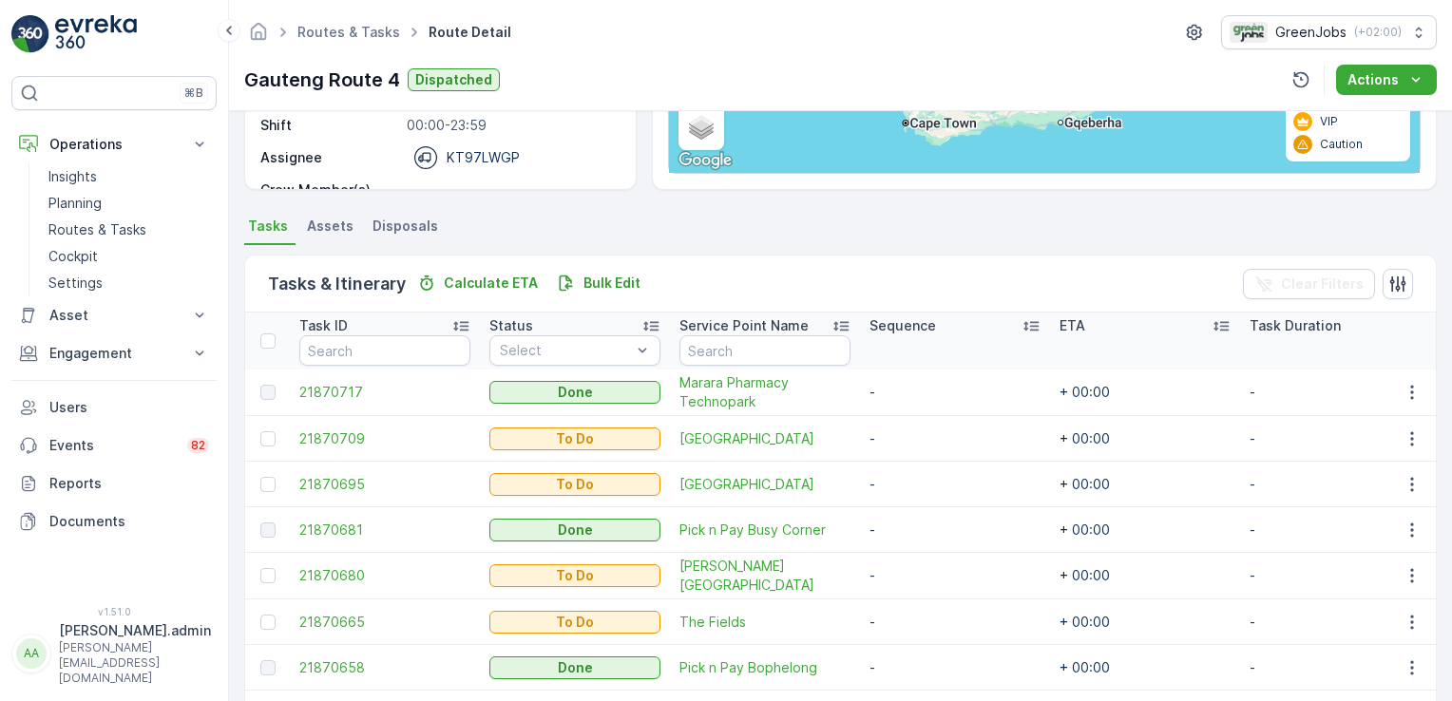
scroll to position [437, 0]
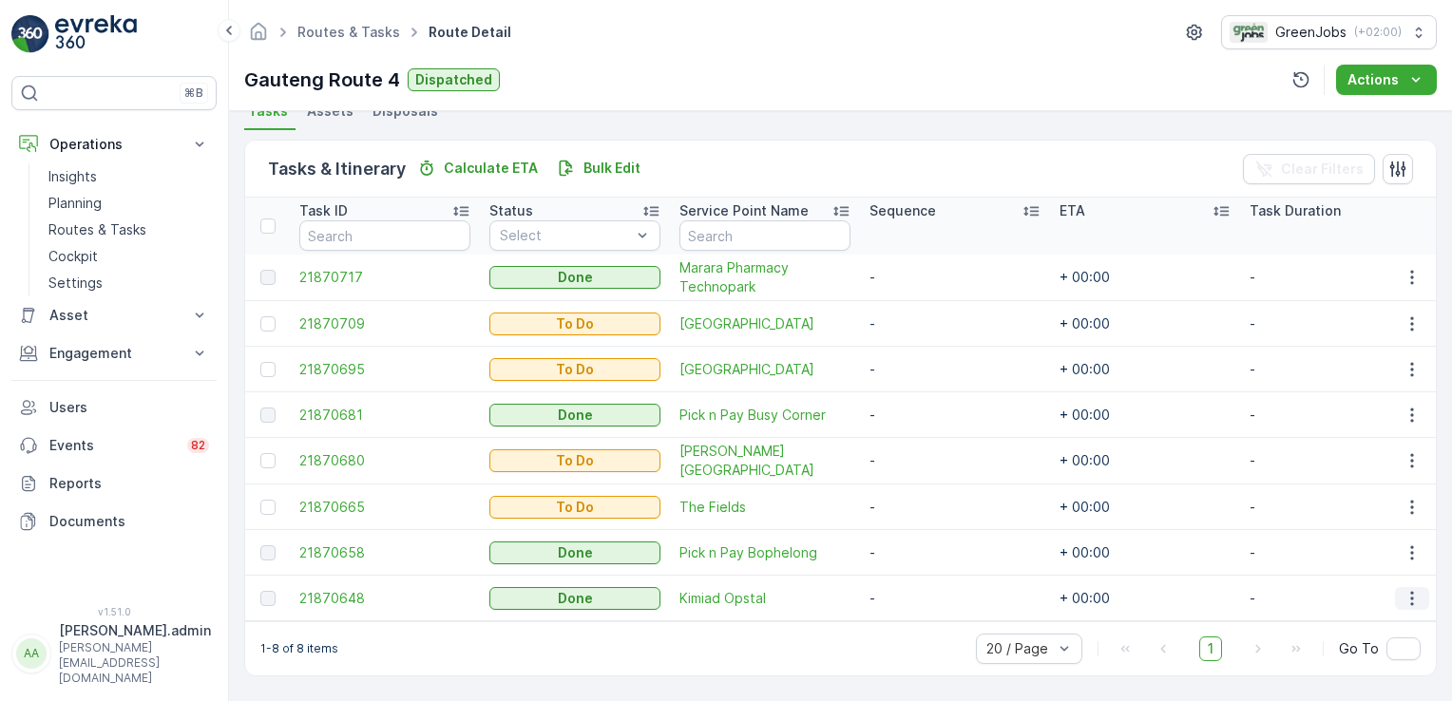
click at [1404, 595] on icon "button" at bounding box center [1411, 598] width 19 height 19
click at [1393, 618] on span "See More Details" at bounding box center [1389, 618] width 110 height 19
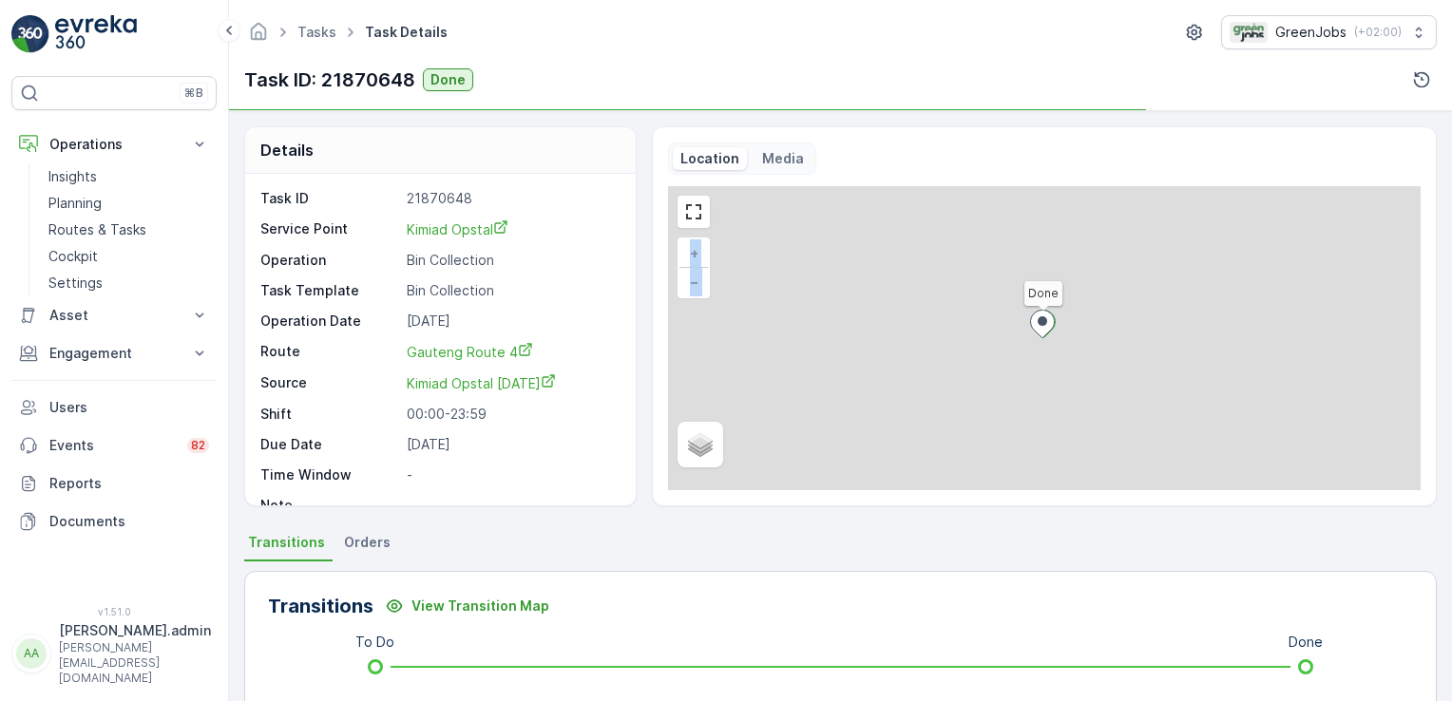
drag, startPoint x: 1446, startPoint y: 211, endPoint x: 1454, endPoint y: 369, distance: 157.9
click at [1451, 369] on html "⌘B Operations Insights Planning Routes & Tasks Cockpit Settings Asset Assets En…" at bounding box center [726, 350] width 1452 height 701
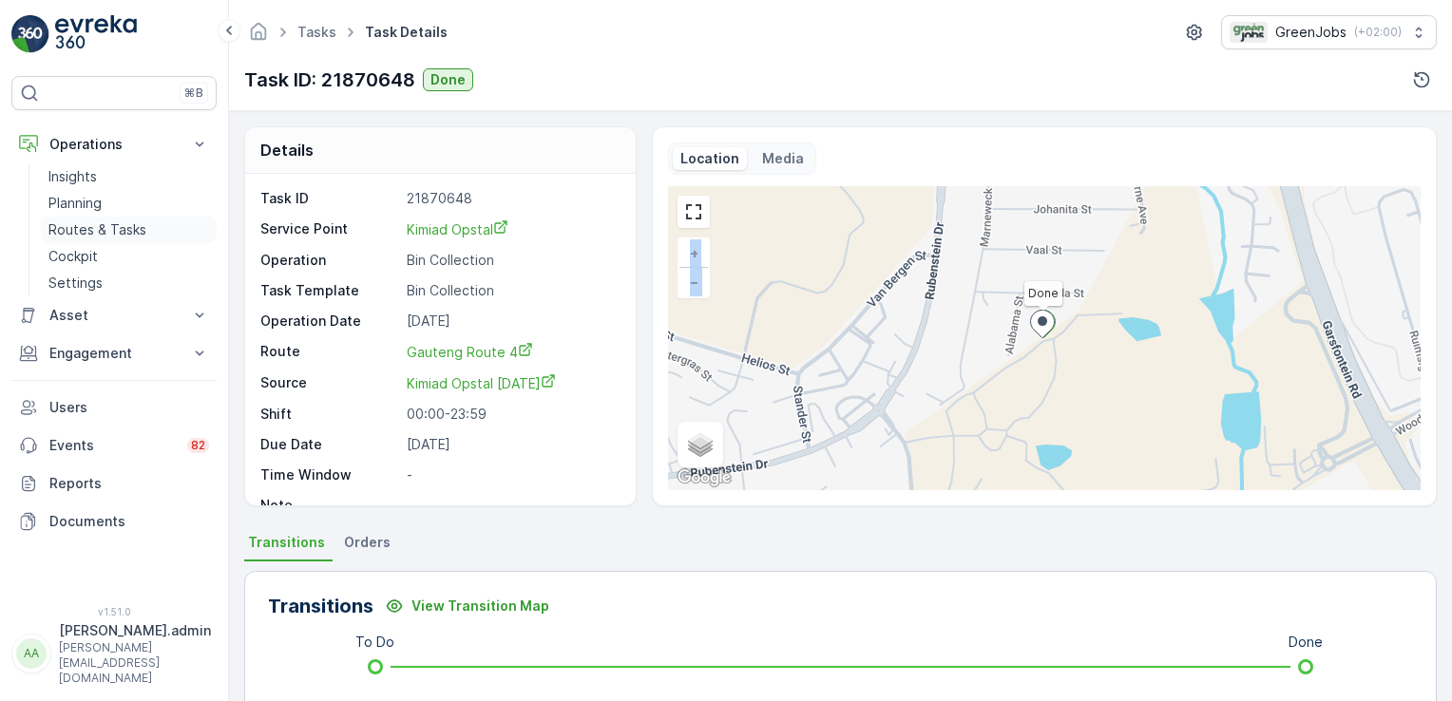
click at [102, 225] on p "Routes & Tasks" at bounding box center [97, 229] width 98 height 19
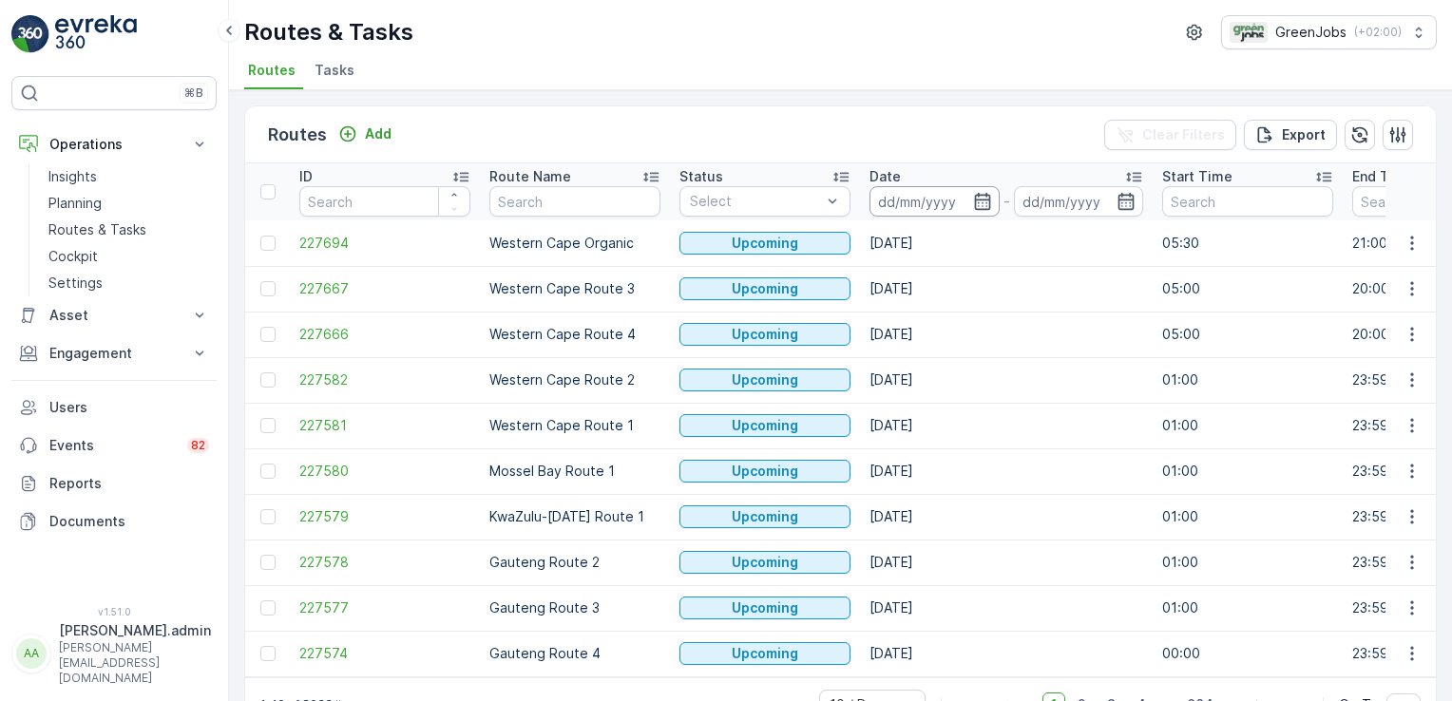
click at [917, 200] on input at bounding box center [934, 201] width 130 height 30
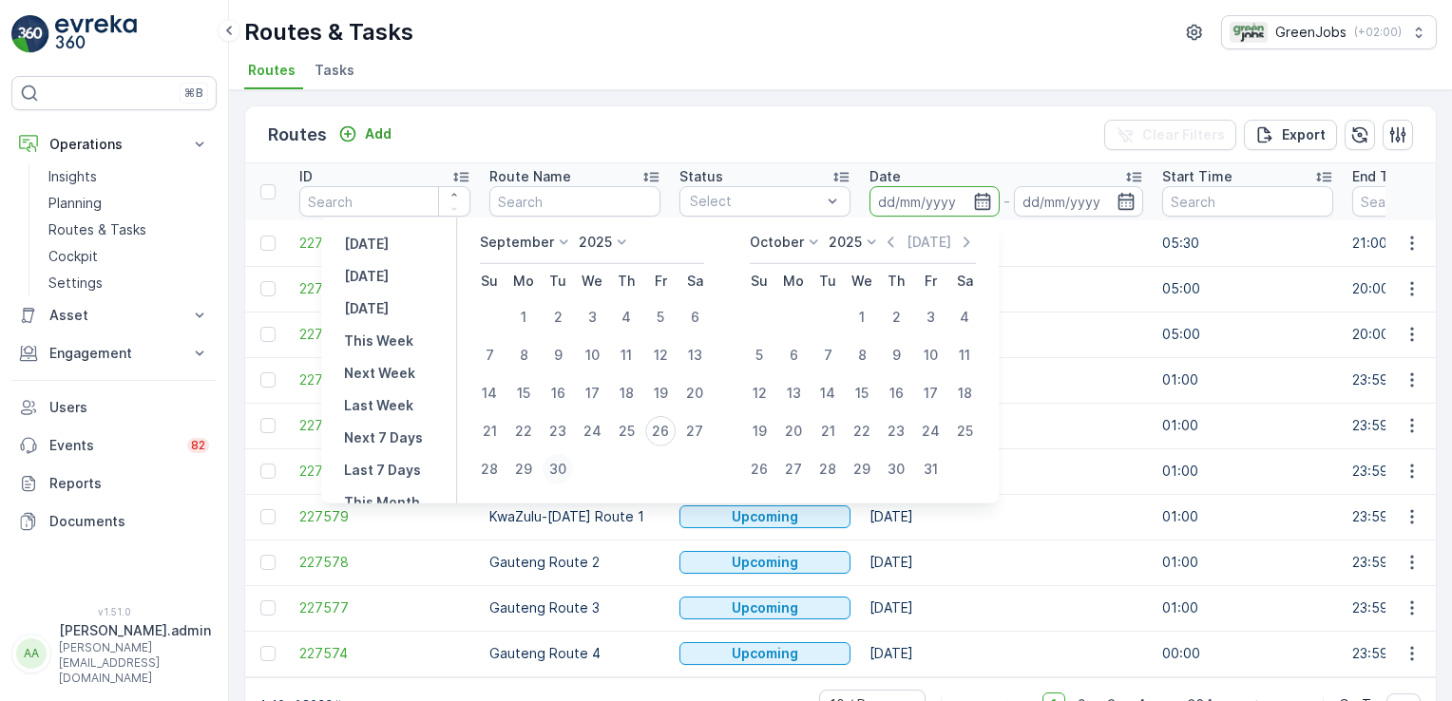
click at [559, 471] on div "30" at bounding box center [557, 469] width 30 height 30
type input "[DATE]"
click at [559, 471] on div "30" at bounding box center [557, 469] width 30 height 30
type input "[DATE]"
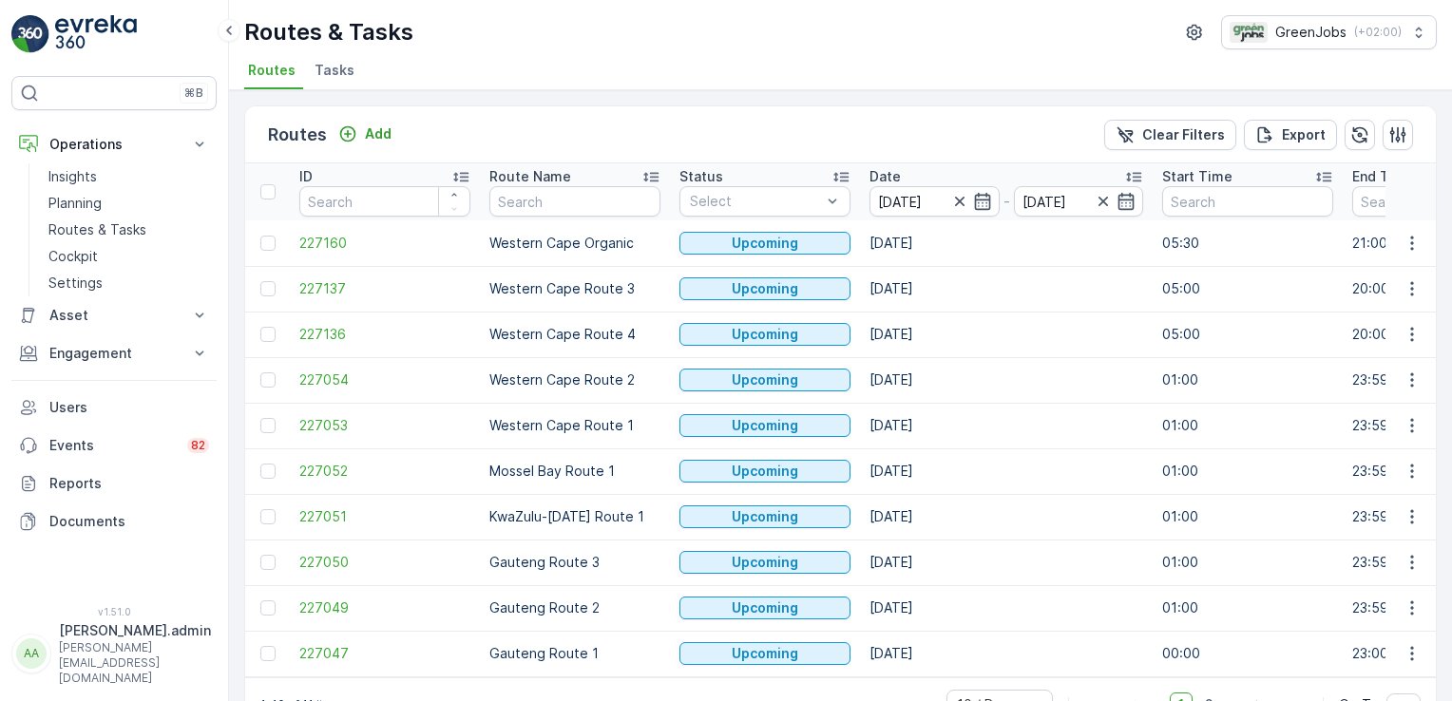
scroll to position [53, 0]
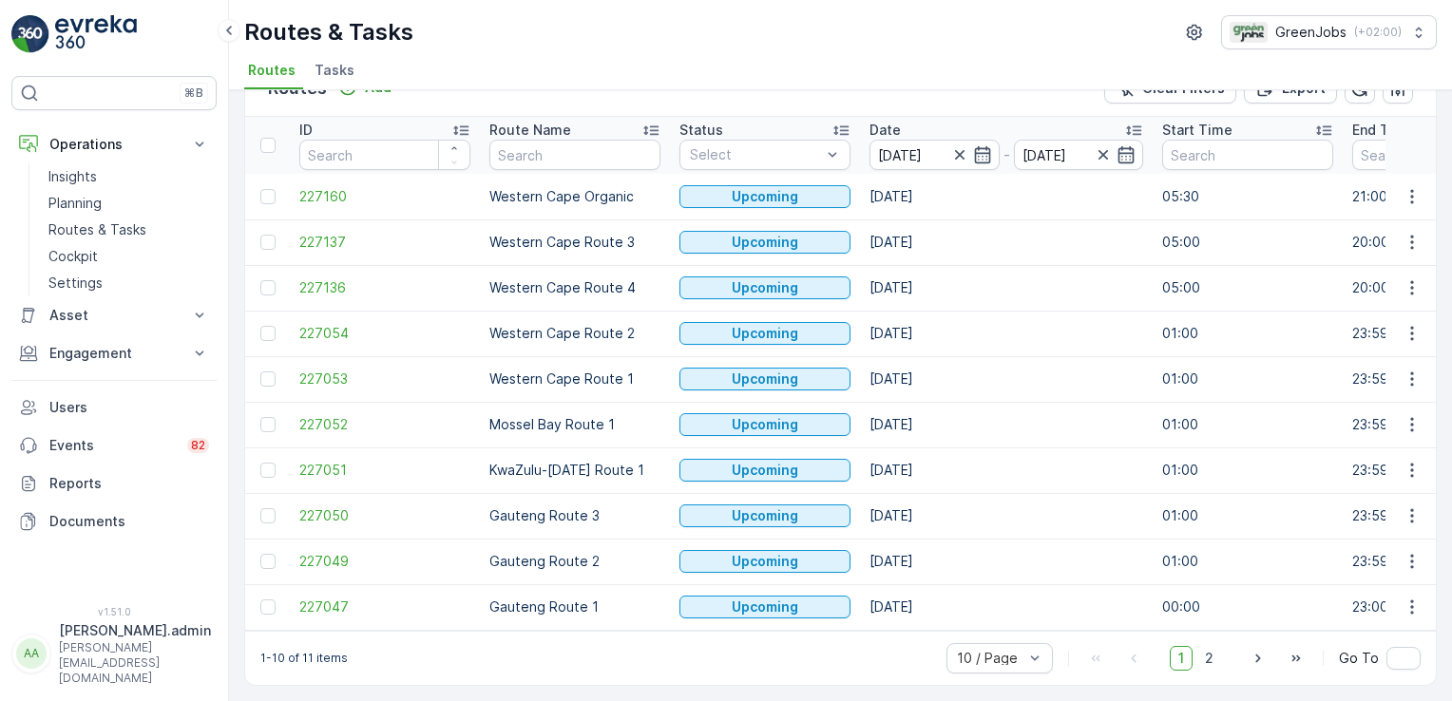
drag, startPoint x: 1446, startPoint y: 368, endPoint x: 1448, endPoint y: 382, distance: 14.4
click at [1446, 381] on div "Routes Add Clear Filters Export ID Route Name Status Select Date [DATE] - [DATE…" at bounding box center [840, 395] width 1223 height 611
click at [1403, 598] on icon "button" at bounding box center [1411, 607] width 19 height 19
click at [1394, 457] on span "See More Details" at bounding box center [1367, 455] width 110 height 19
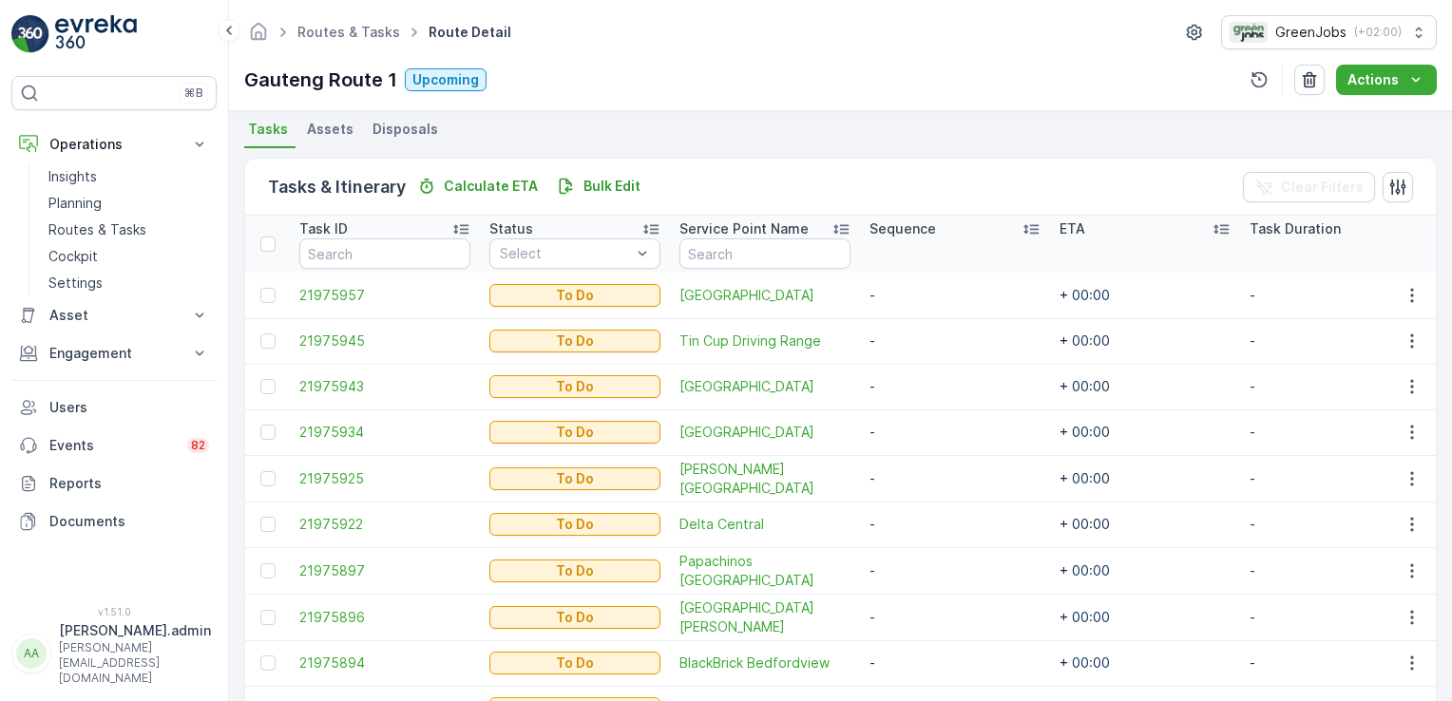
scroll to position [528, 0]
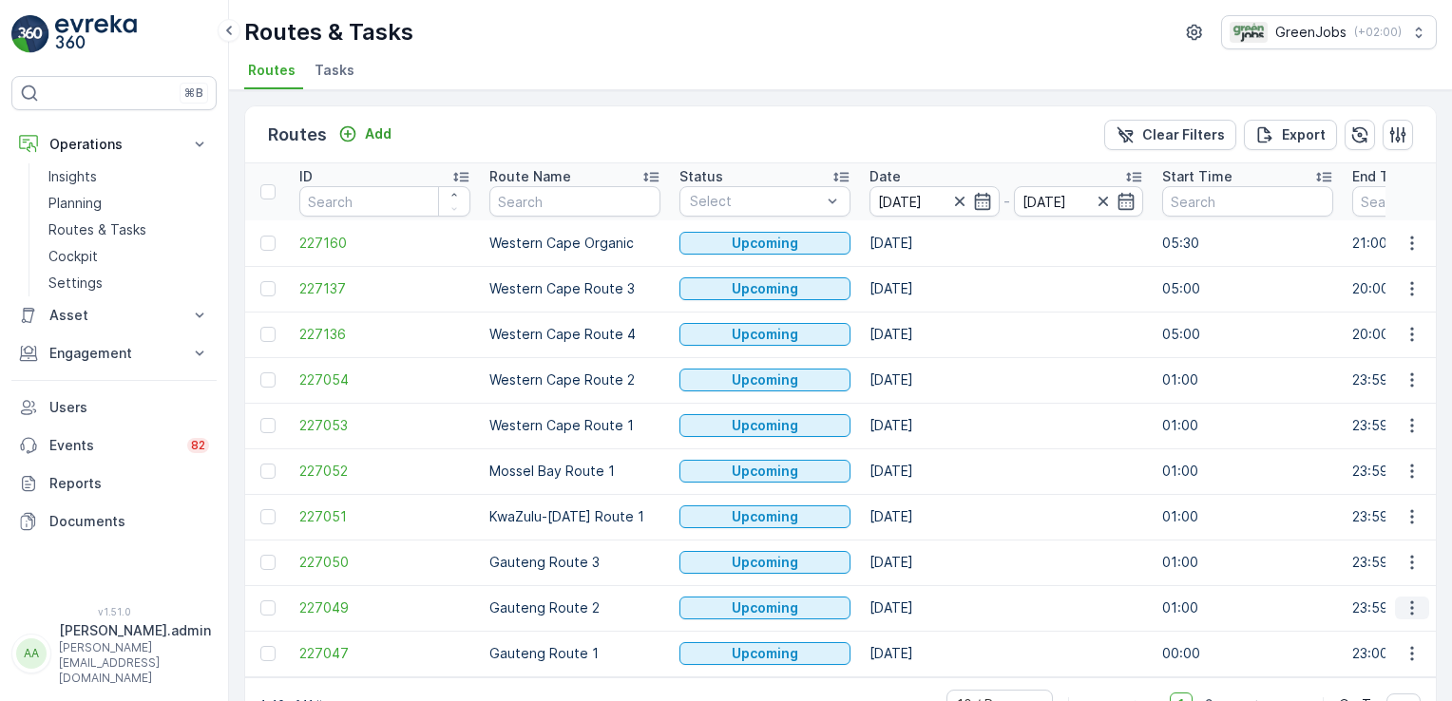
click at [1408, 608] on icon "button" at bounding box center [1411, 607] width 19 height 19
click at [1379, 465] on span "See More Details" at bounding box center [1367, 462] width 110 height 19
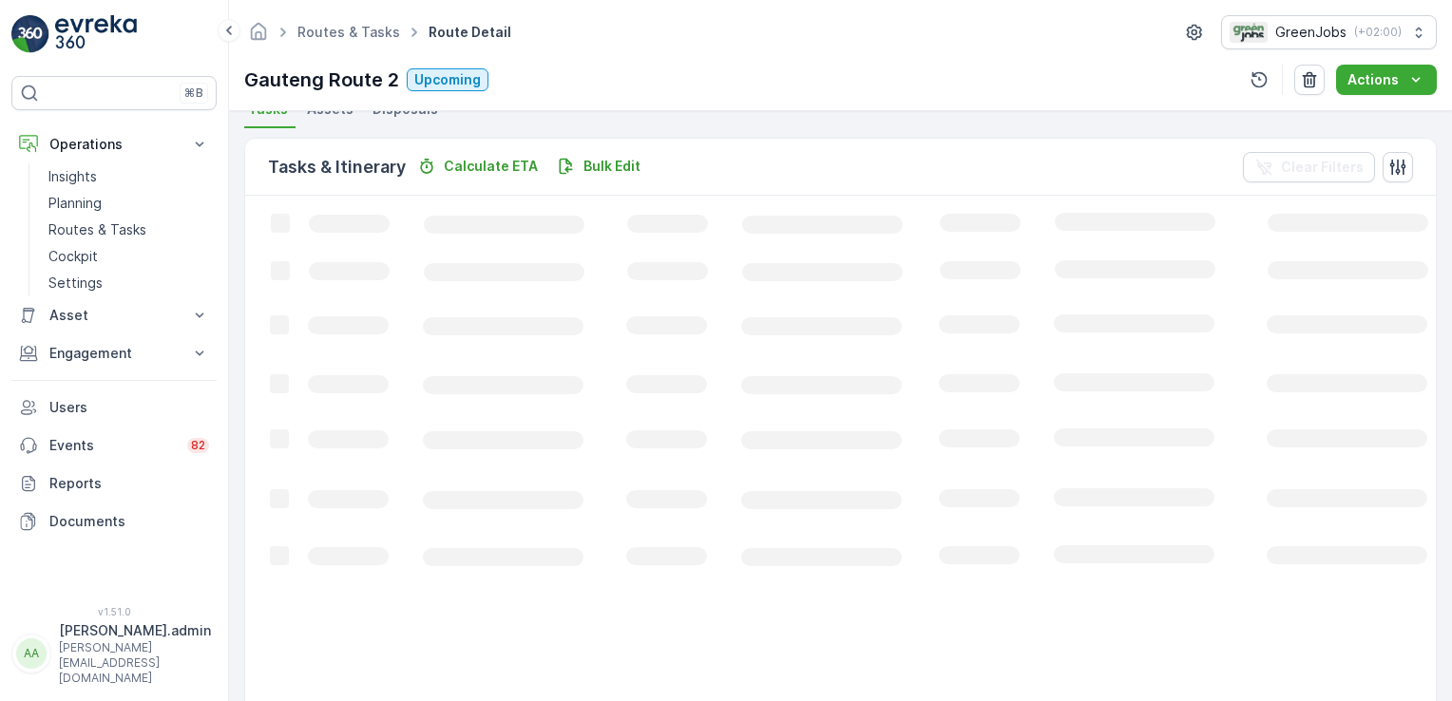
scroll to position [463, 0]
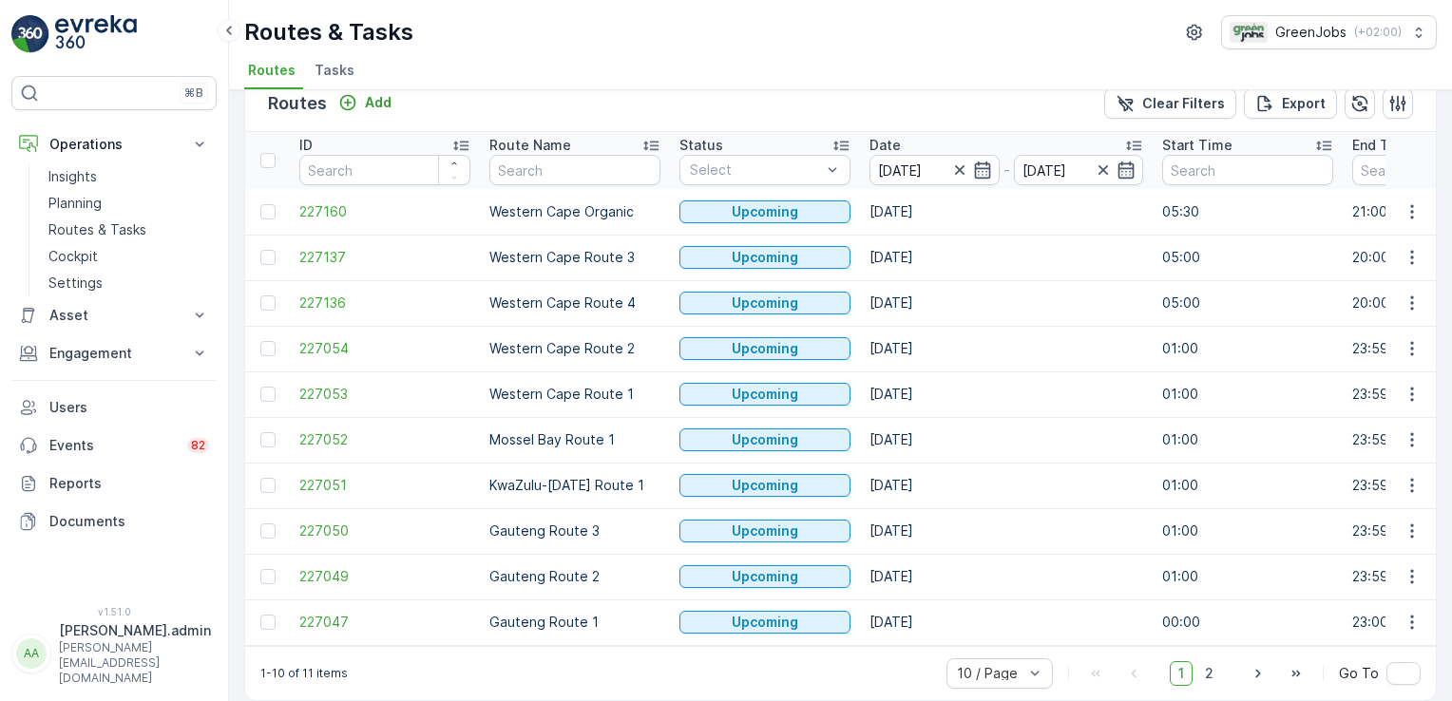
scroll to position [53, 0]
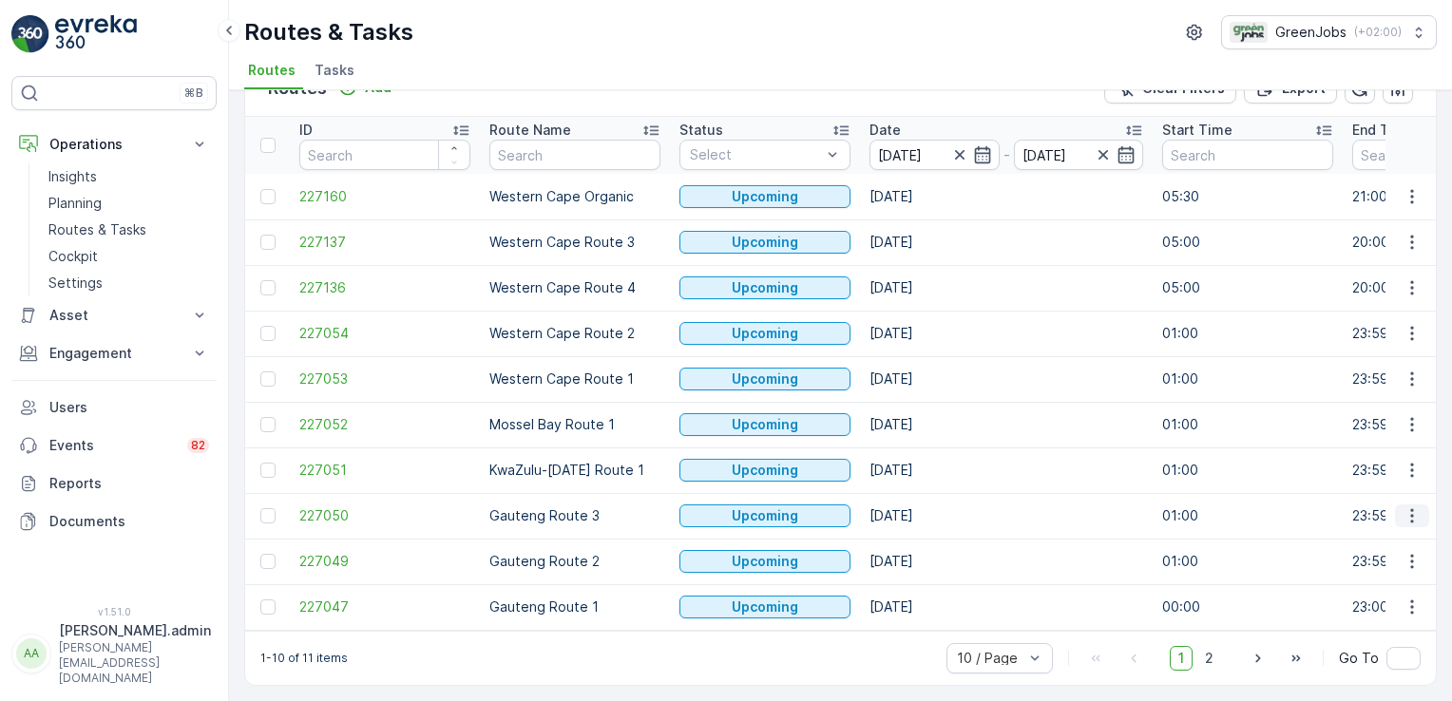
click at [1404, 511] on icon "button" at bounding box center [1411, 515] width 19 height 19
click at [1374, 534] on span "See More Details" at bounding box center [1367, 535] width 110 height 19
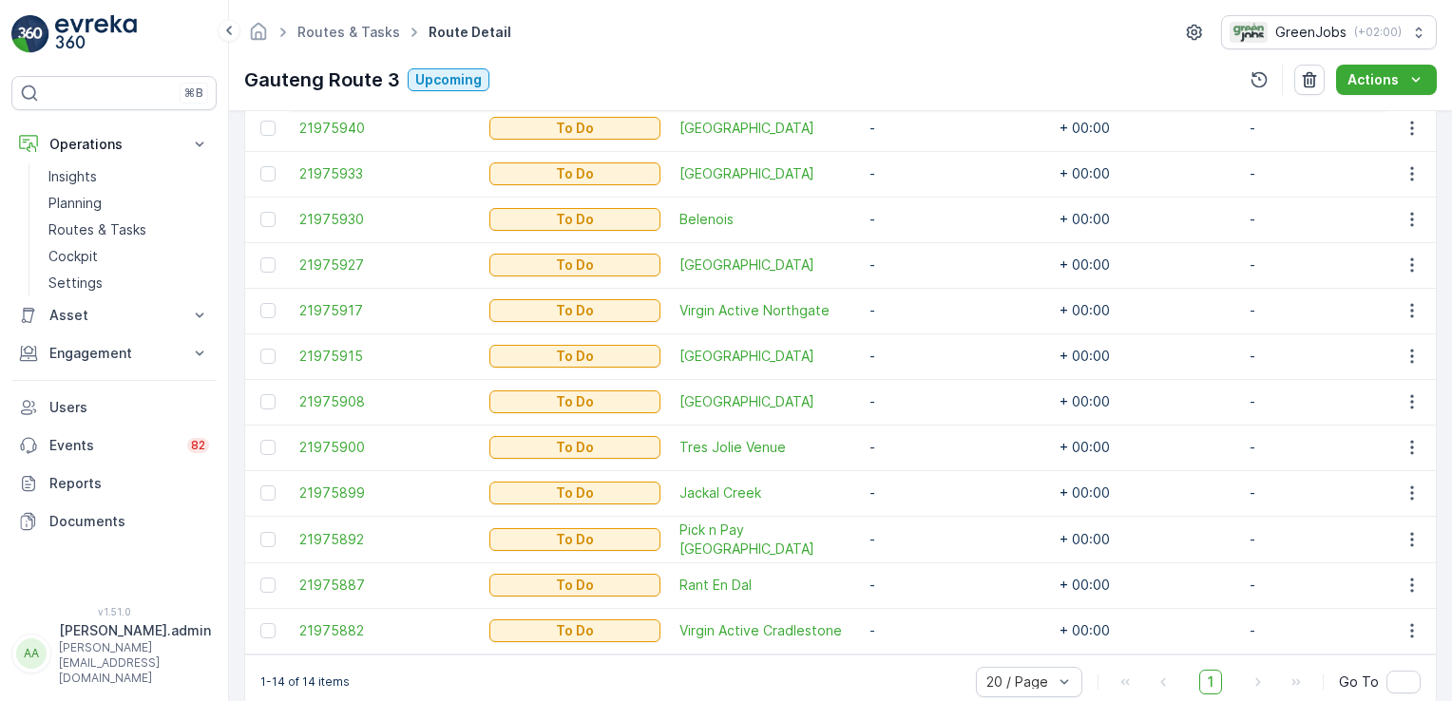
scroll to position [669, 0]
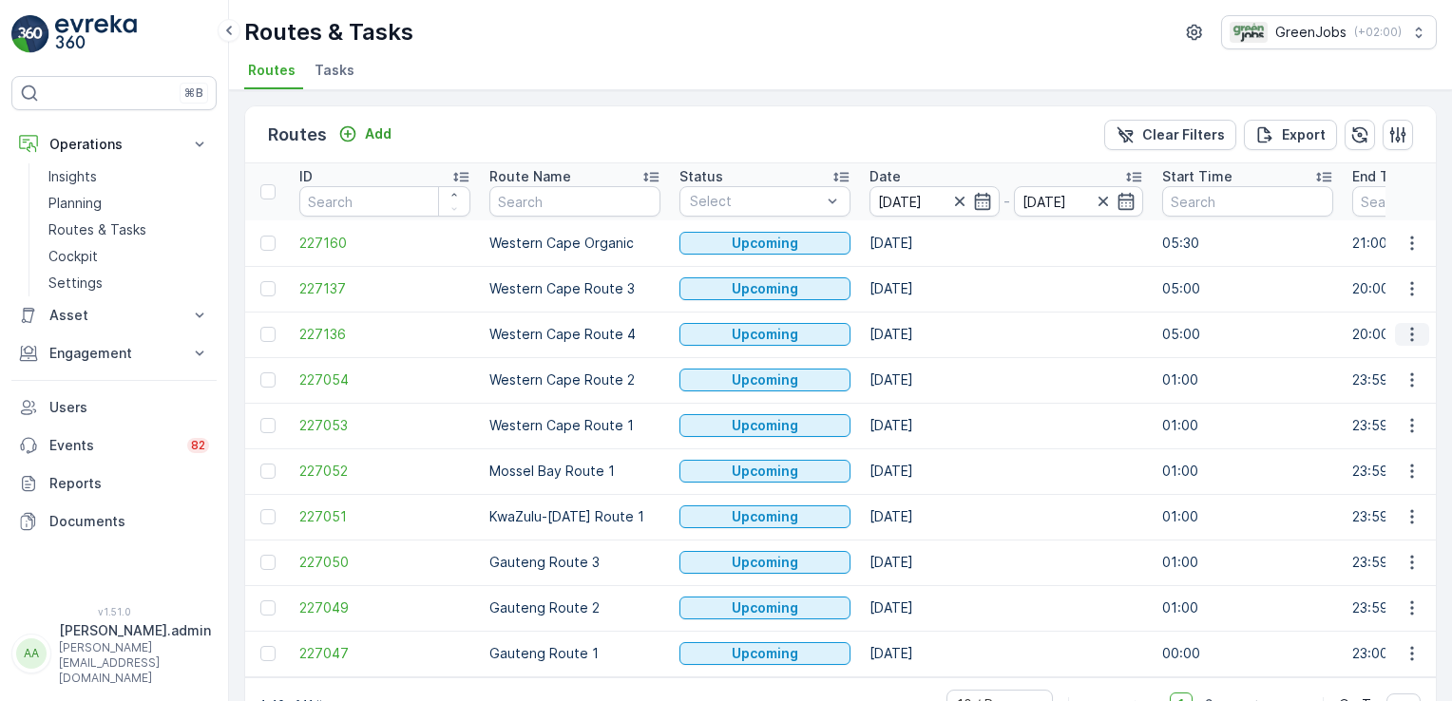
click at [1410, 340] on icon "button" at bounding box center [1411, 335] width 3 height 14
click at [1406, 359] on span "See More Details" at bounding box center [1367, 360] width 110 height 19
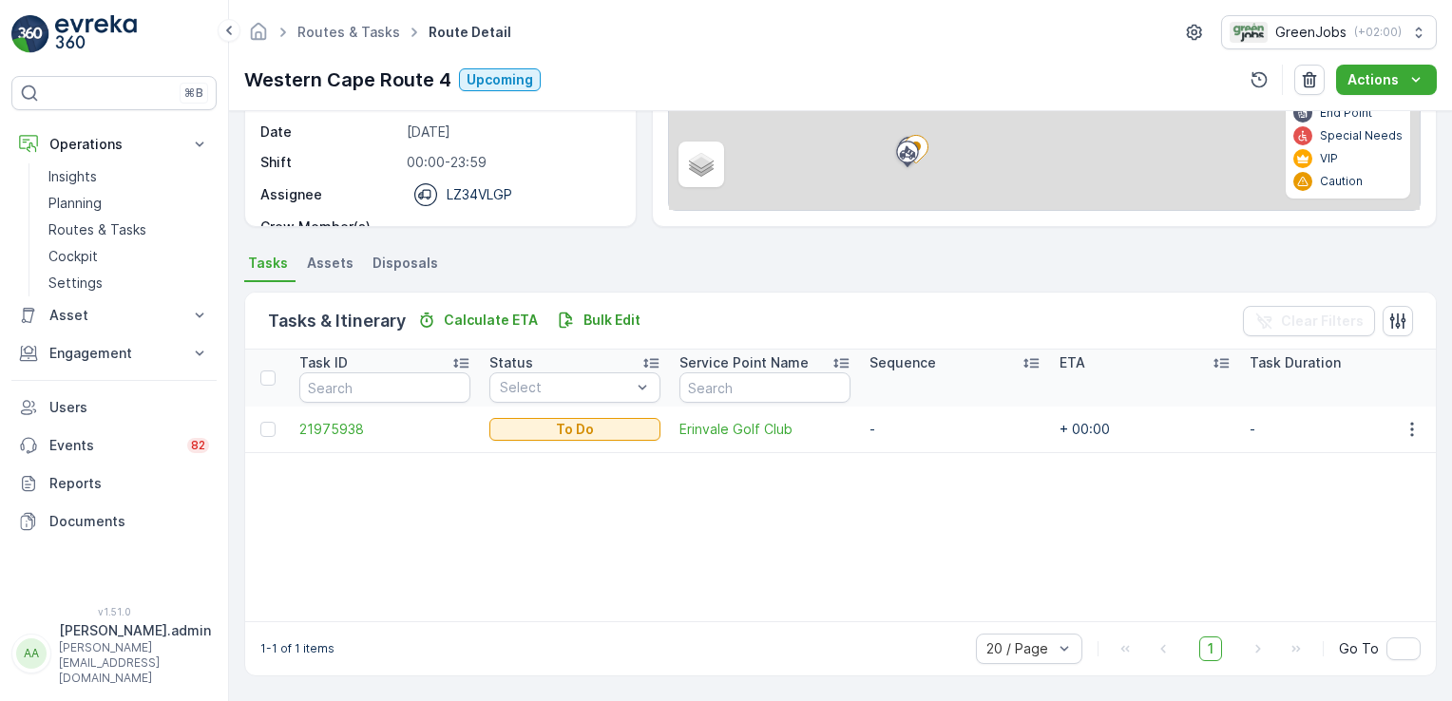
scroll to position [277, 0]
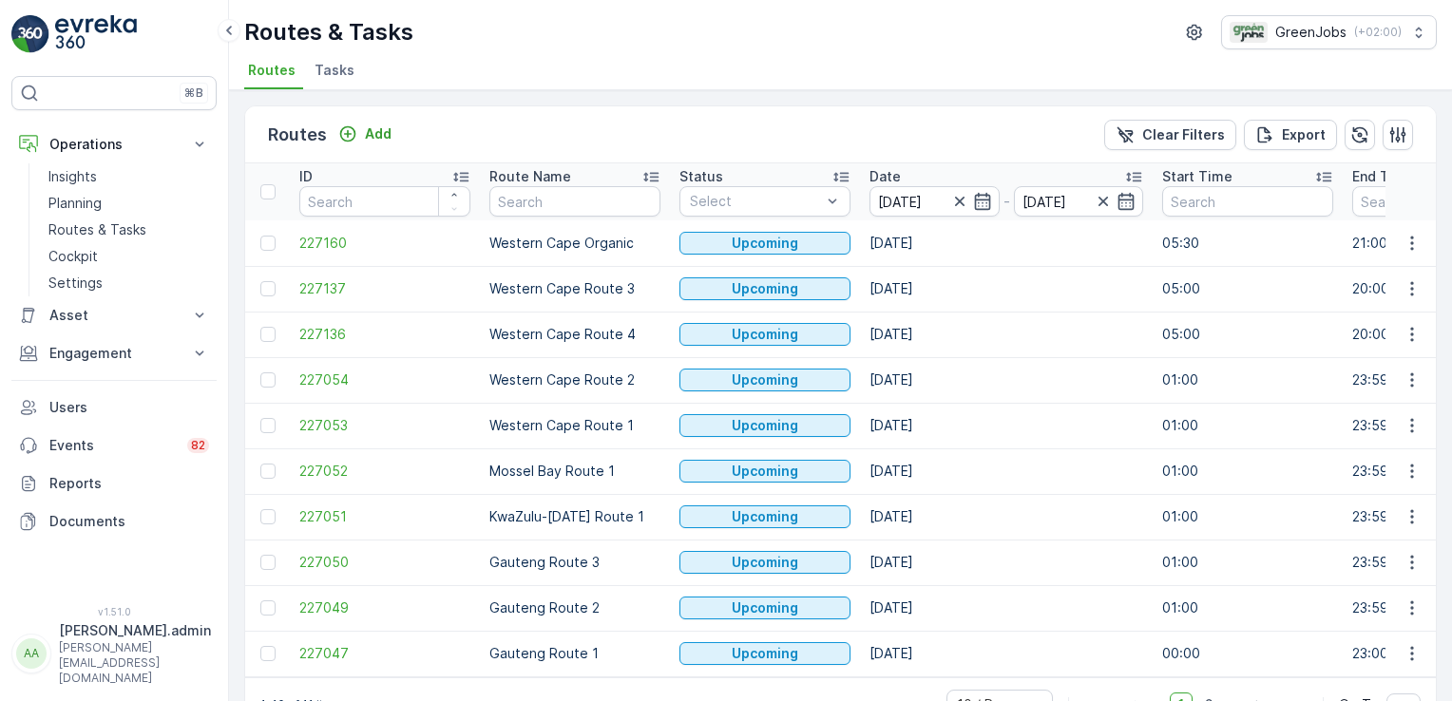
scroll to position [53, 0]
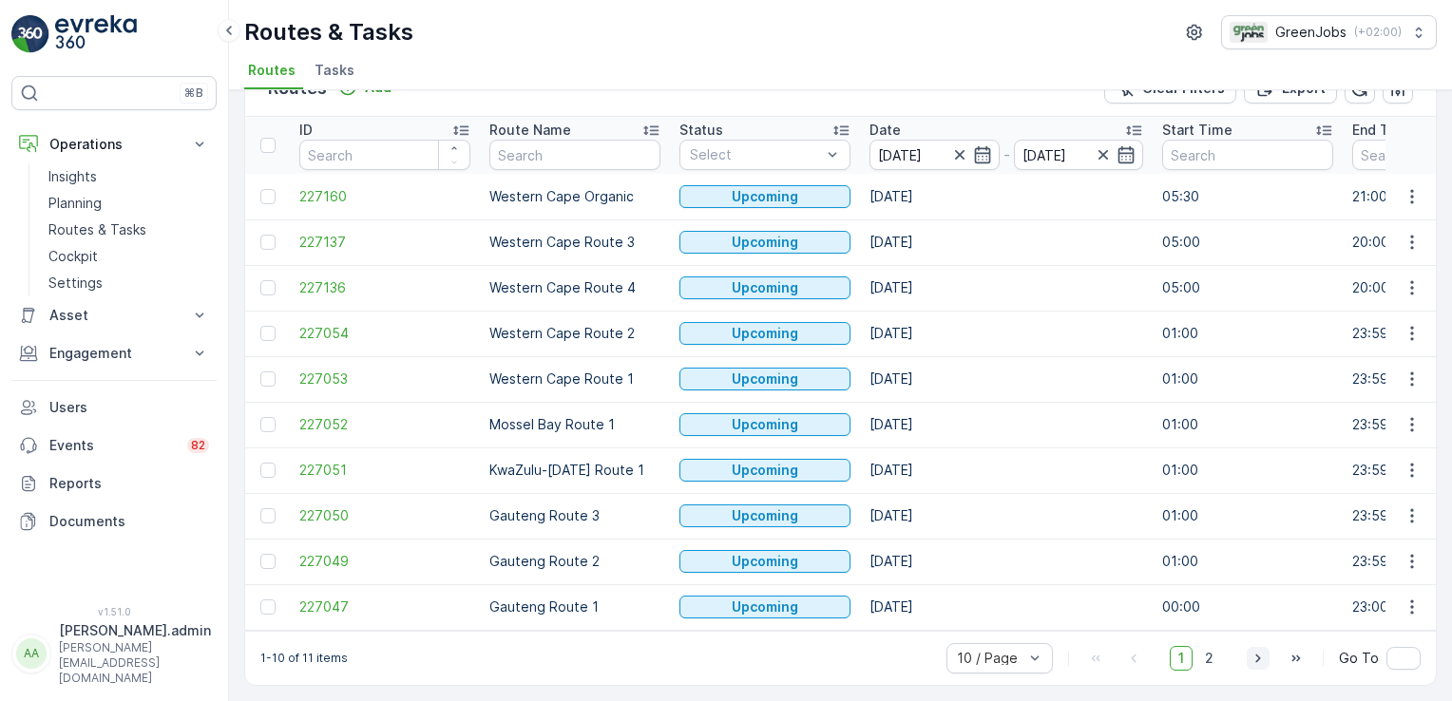
click at [1255, 657] on icon "button" at bounding box center [1257, 658] width 19 height 19
